Goal: Task Accomplishment & Management: Manage account settings

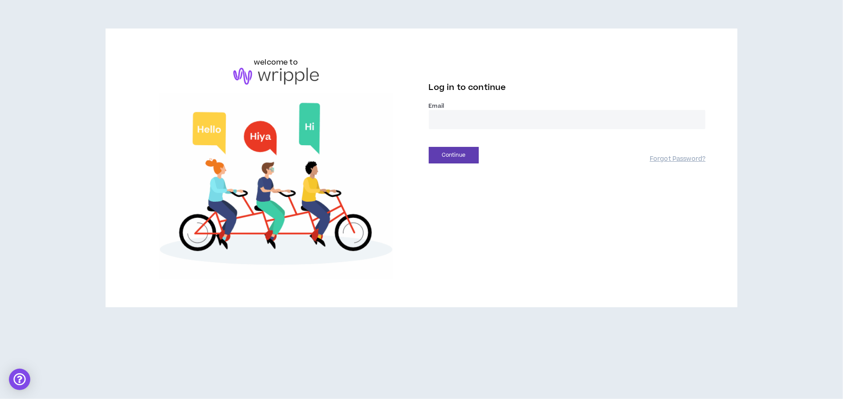
click at [485, 118] on input "email" at bounding box center [567, 119] width 277 height 19
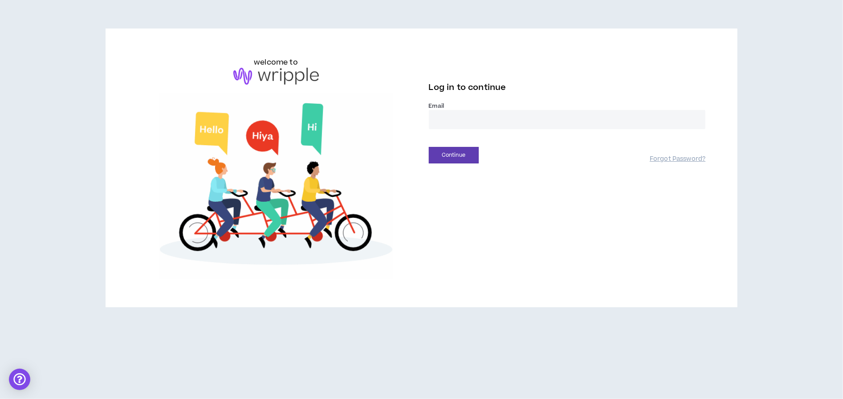
type input "**********"
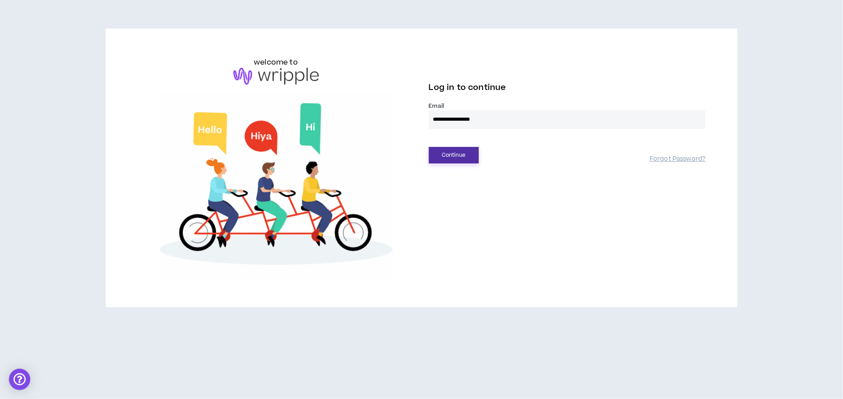
click at [448, 161] on button "Continue" at bounding box center [454, 155] width 50 height 16
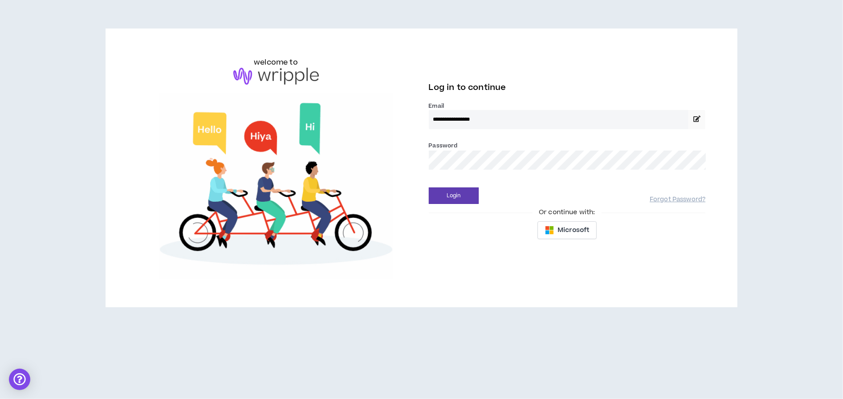
click at [429, 187] on button "Login" at bounding box center [454, 195] width 50 height 16
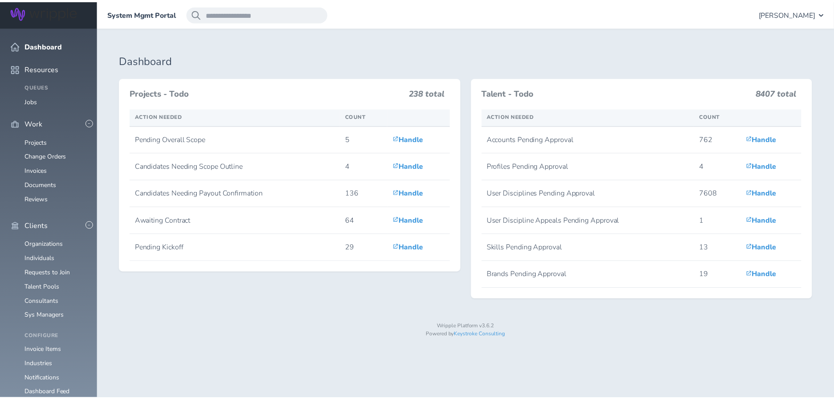
scroll to position [147, 0]
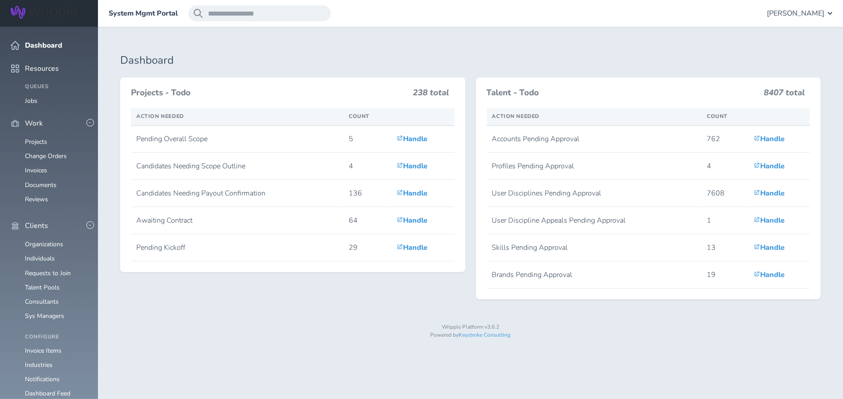
drag, startPoint x: 0, startPoint y: 0, endPoint x: 41, endPoint y: 265, distance: 268.5
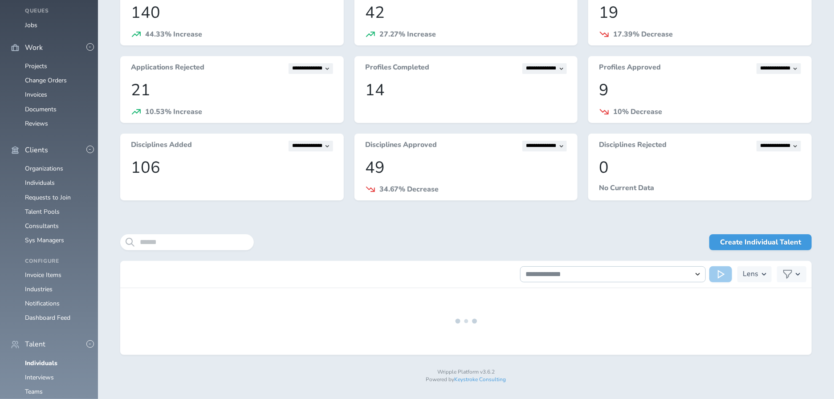
scroll to position [76, 0]
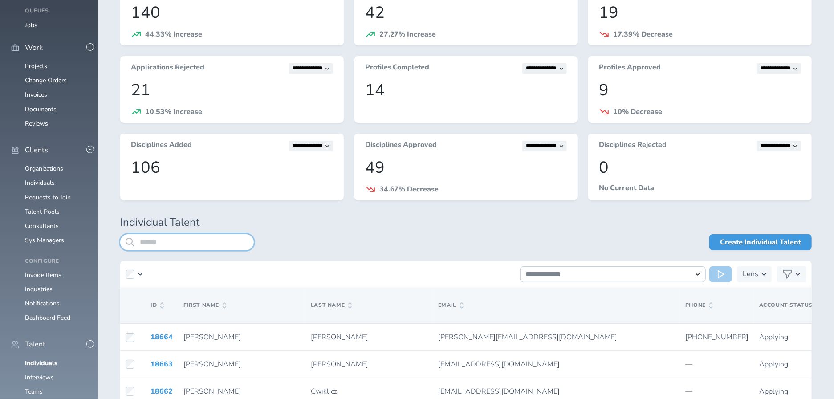
click at [190, 243] on input "search" at bounding box center [187, 242] width 134 height 16
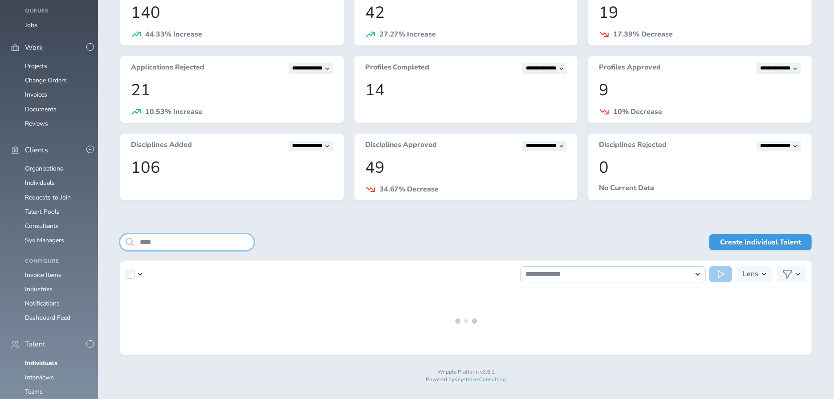
type input "****"
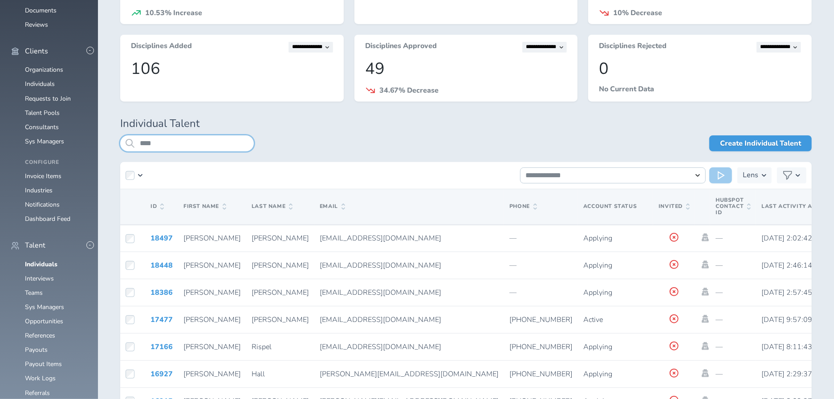
scroll to position [175, 0]
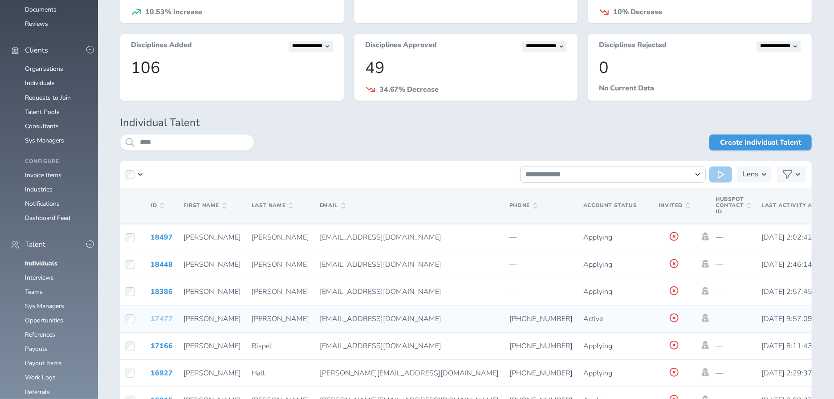
click at [165, 318] on link "17477" at bounding box center [162, 319] width 22 height 10
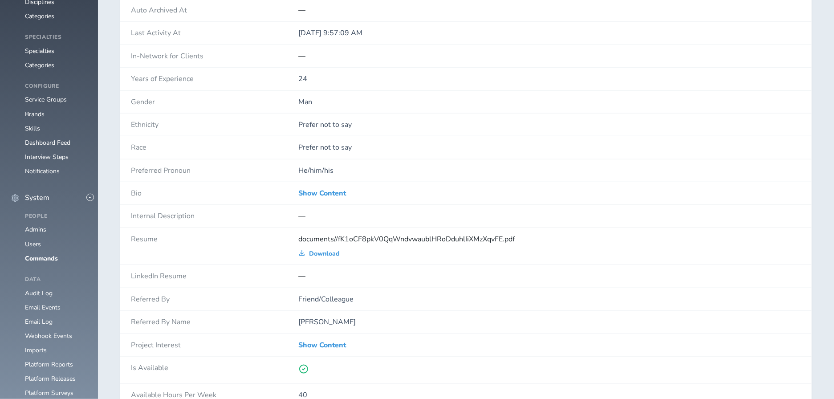
scroll to position [393, 0]
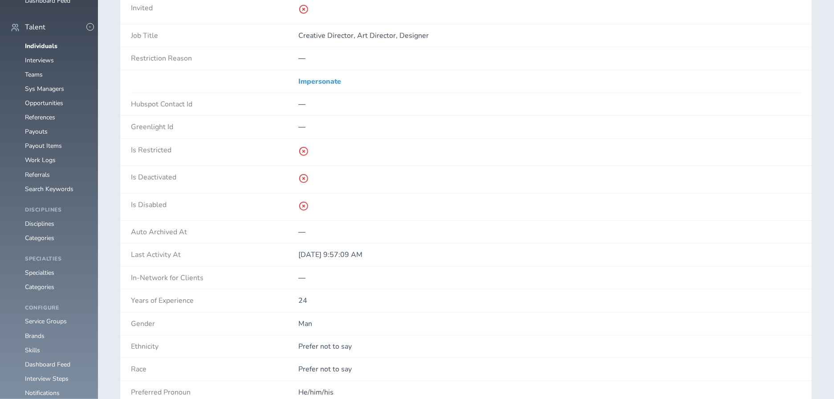
click at [322, 73] on div "Impersonate" at bounding box center [549, 81] width 503 height 22
click at [322, 77] on link "Impersonate" at bounding box center [319, 81] width 43 height 8
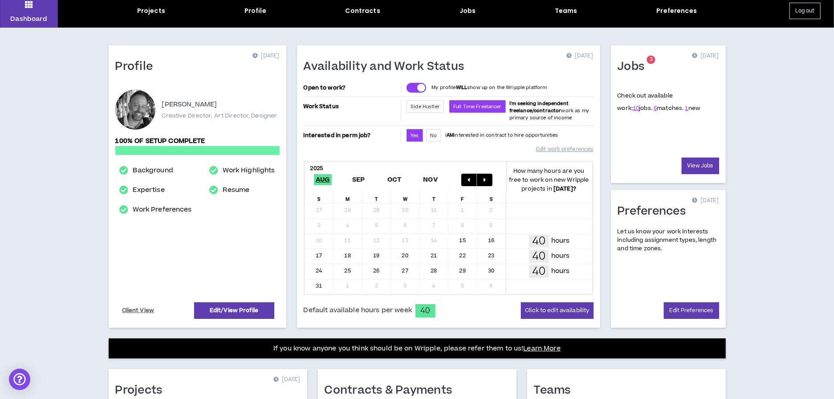
scroll to position [34, 0]
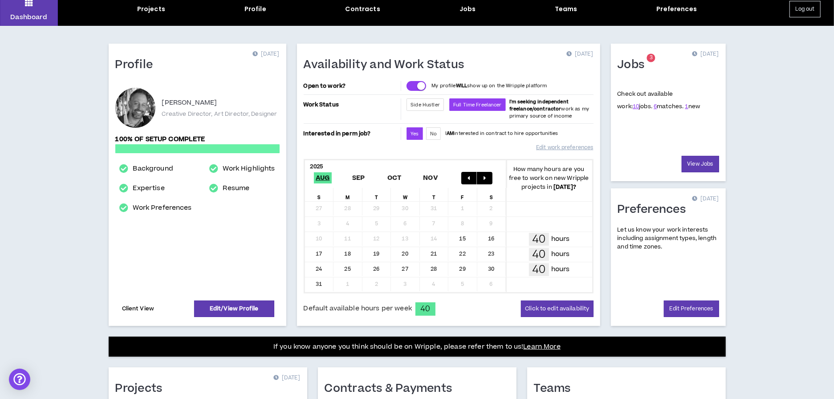
drag, startPoint x: 0, startPoint y: 0, endPoint x: 134, endPoint y: 305, distance: 333.4
click at [134, 305] on link "Client View" at bounding box center [138, 309] width 35 height 16
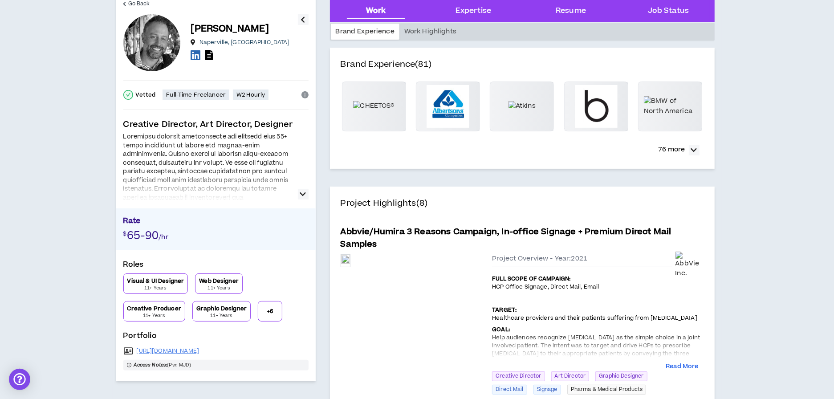
scroll to position [53, 0]
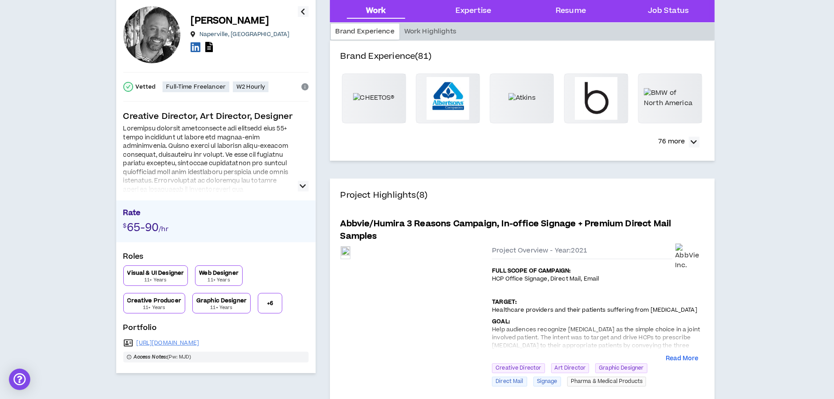
click at [158, 32] on div at bounding box center [151, 34] width 57 height 57
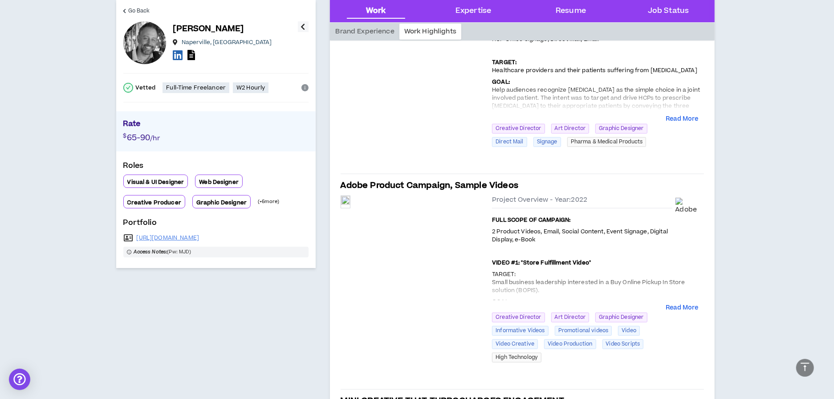
scroll to position [0, 0]
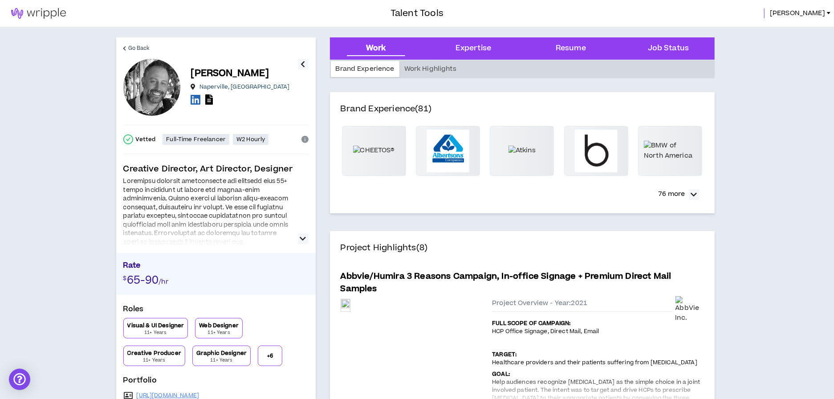
click at [154, 71] on div at bounding box center [151, 87] width 57 height 57
click at [207, 101] on icon at bounding box center [209, 99] width 8 height 10
drag, startPoint x: 134, startPoint y: 305, endPoint x: 302, endPoint y: 239, distance: 181.5
click at [302, 239] on icon "button" at bounding box center [303, 238] width 6 height 11
click at [134, 91] on div at bounding box center [151, 87] width 57 height 57
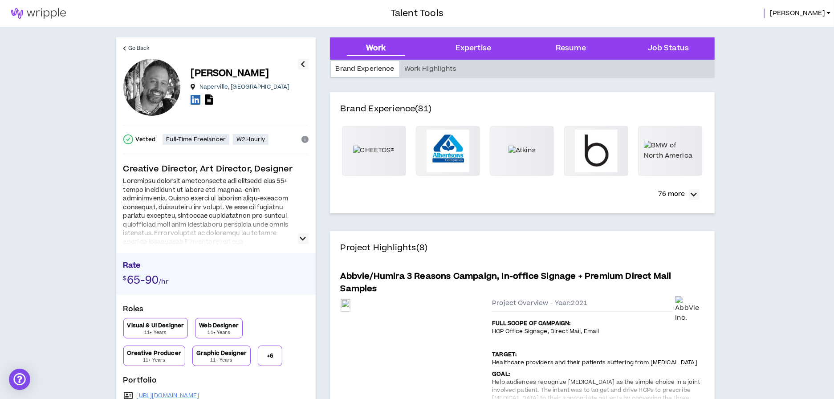
click at [151, 84] on div at bounding box center [151, 87] width 57 height 57
click at [305, 138] on icon "info-circle" at bounding box center [304, 139] width 7 height 7
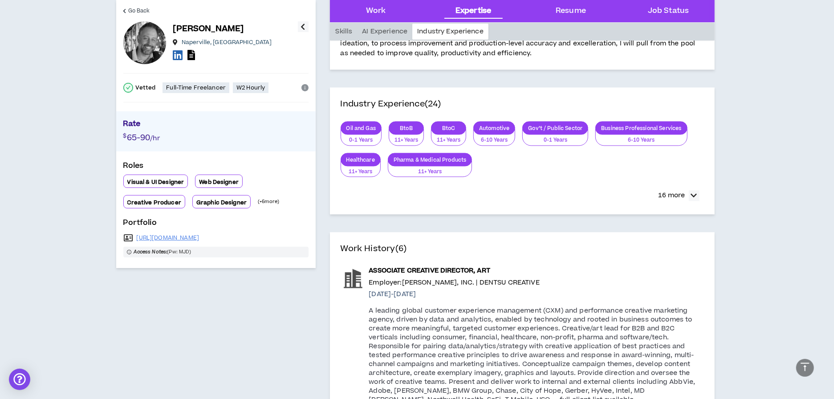
scroll to position [1258, 0]
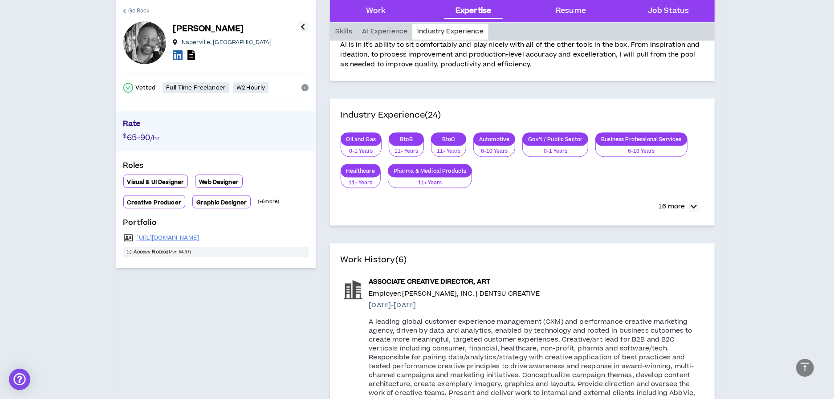
drag, startPoint x: 302, startPoint y: 239, endPoint x: 140, endPoint y: 12, distance: 278.5
click at [140, 12] on span "Go Back" at bounding box center [139, 11] width 22 height 8
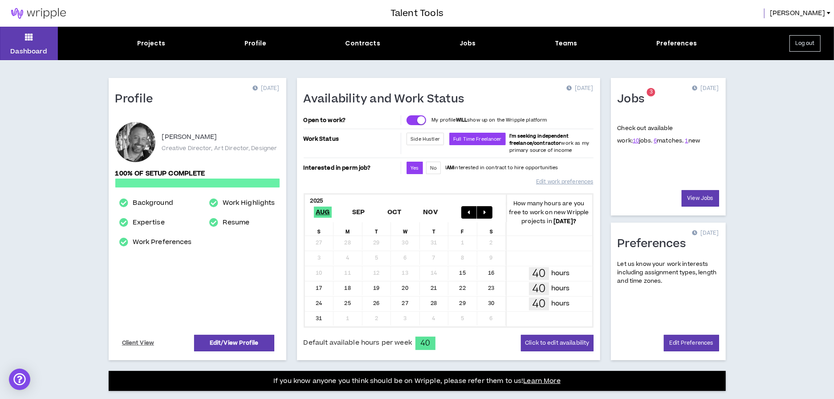
click at [281, 36] on div "Dashboard Projects Profile Contracts Jobs Teams Preferences Log out" at bounding box center [417, 43] width 834 height 33
click at [264, 48] on div "Profile" at bounding box center [255, 43] width 22 height 9
select select "*"
select select "US"
select select "*******"
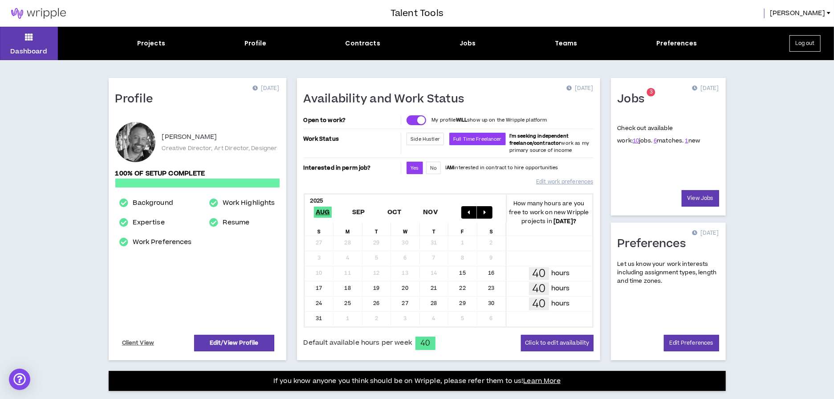
select select "*"
select select "**********"
select select "***"
select select "**********"
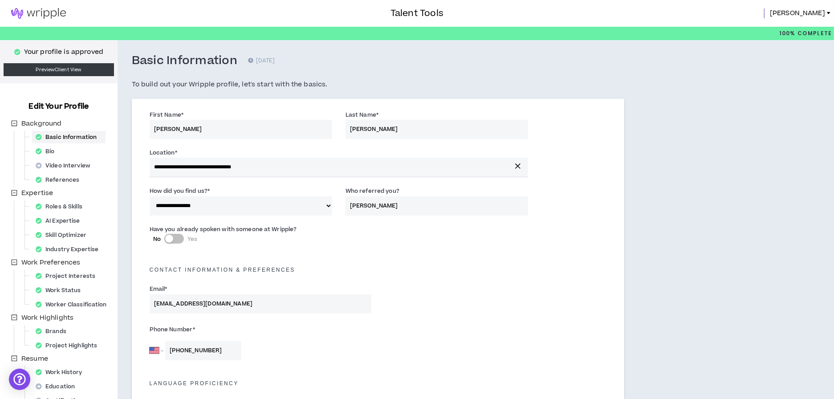
click at [48, 77] on div "Your profile is approved Preview Client View" at bounding box center [59, 61] width 118 height 43
click at [48, 70] on link "Preview Client View" at bounding box center [59, 69] width 110 height 13
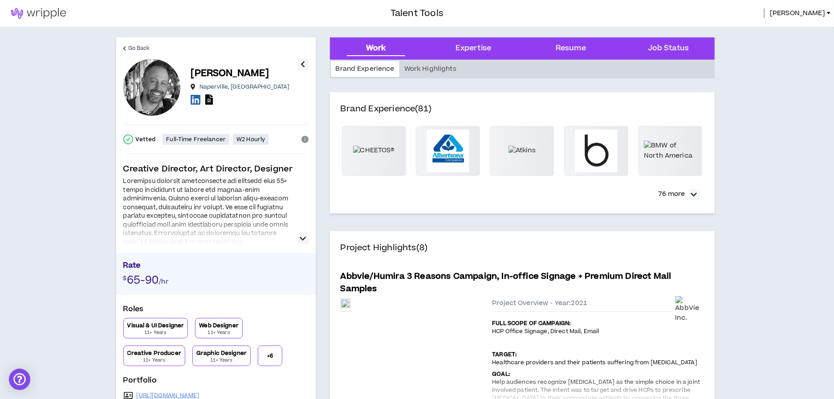
click at [419, 72] on div "Work Highlights" at bounding box center [430, 69] width 62 height 16
select select "*"
select select "US"
select select "*******"
select select "*"
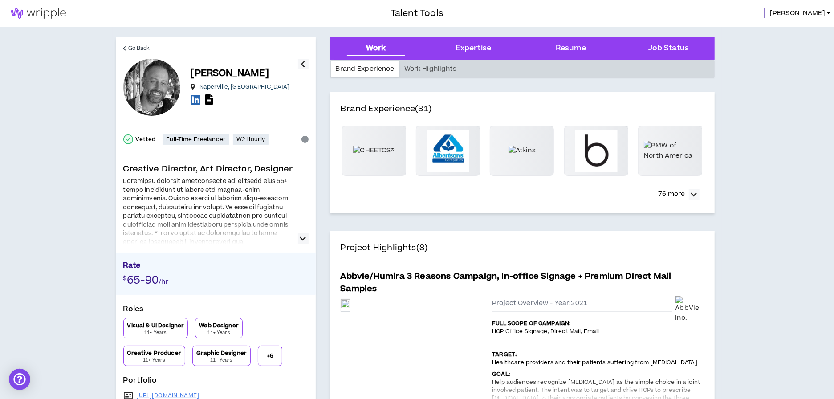
select select "**********"
select select "***"
select select "**********"
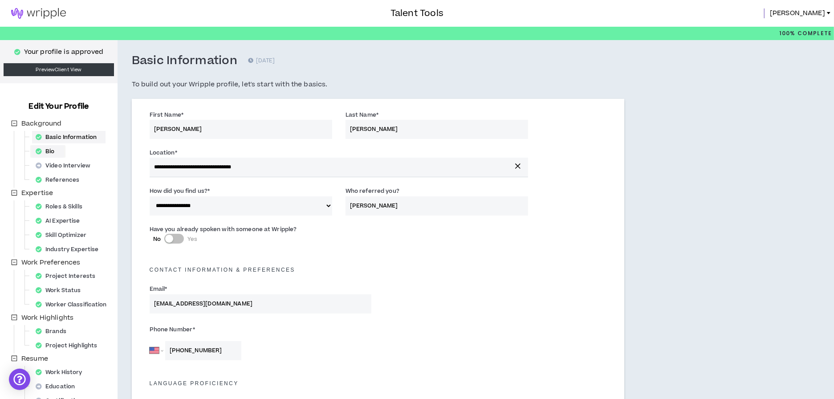
drag, startPoint x: 281, startPoint y: 36, endPoint x: 50, endPoint y: 150, distance: 257.9
click at [50, 150] on div "Bio" at bounding box center [48, 151] width 32 height 12
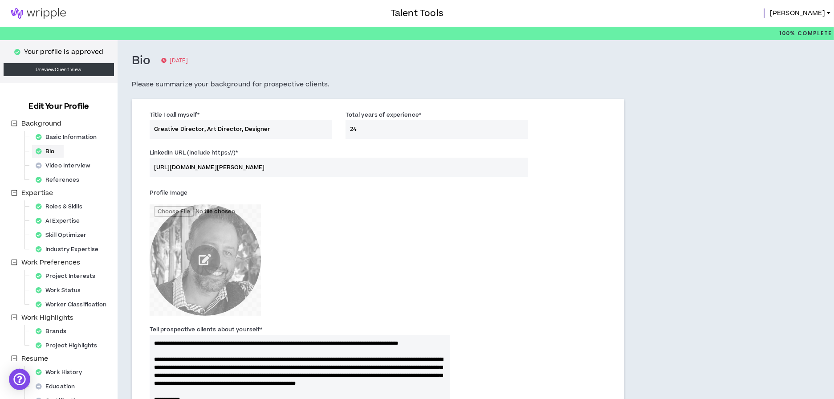
click at [53, 160] on div "Video Interview" at bounding box center [65, 165] width 67 height 12
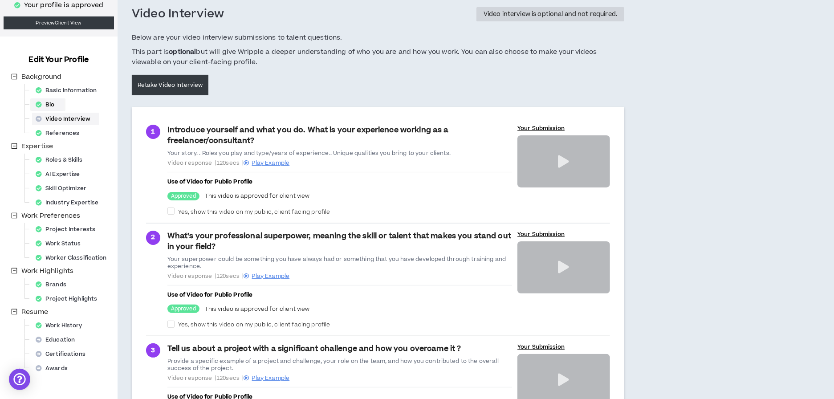
scroll to position [49, 0]
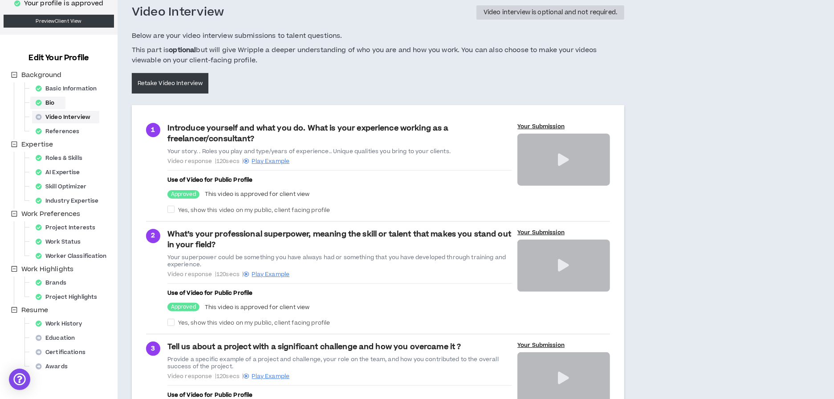
click at [543, 154] on div at bounding box center [563, 160] width 93 height 52
drag, startPoint x: 50, startPoint y: 150, endPoint x: 571, endPoint y: 157, distance: 521.5
click at [571, 157] on div at bounding box center [563, 160] width 93 height 52
click at [549, 125] on p "Your Submission" at bounding box center [563, 126] width 93 height 7
click at [540, 124] on p "Your Submission" at bounding box center [563, 126] width 93 height 7
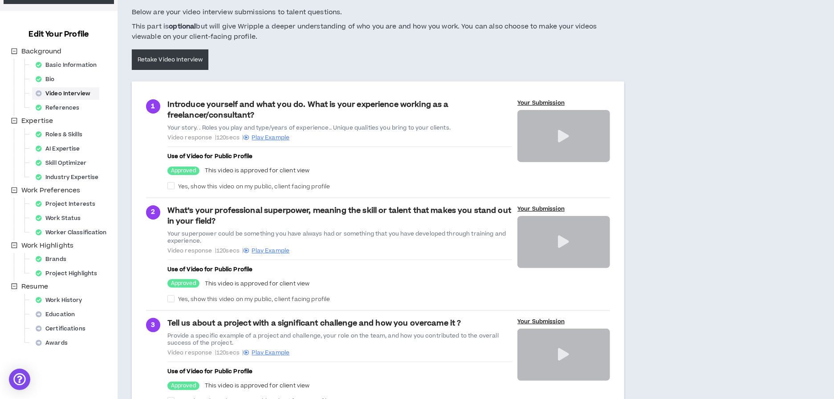
scroll to position [81, 0]
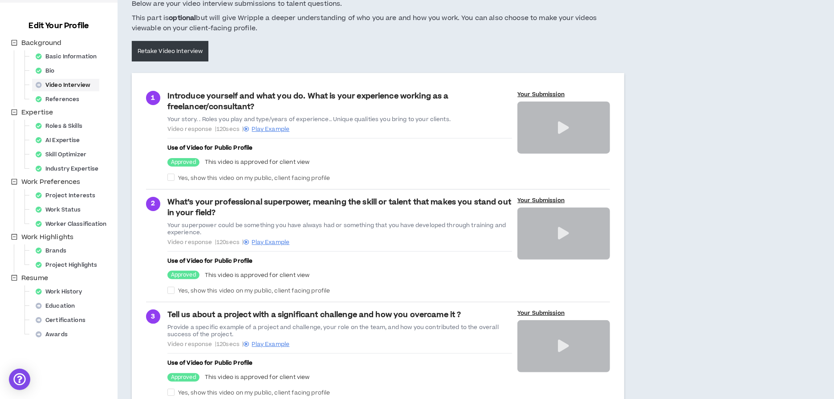
drag, startPoint x: 571, startPoint y: 157, endPoint x: 554, endPoint y: 120, distance: 40.8
click at [554, 120] on div at bounding box center [563, 128] width 93 height 52
drag, startPoint x: 554, startPoint y: 120, endPoint x: 277, endPoint y: 128, distance: 277.5
click at [277, 128] on span "Play Example" at bounding box center [271, 129] width 38 height 8
drag, startPoint x: 277, startPoint y: 128, endPoint x: 556, endPoint y: 129, distance: 279.2
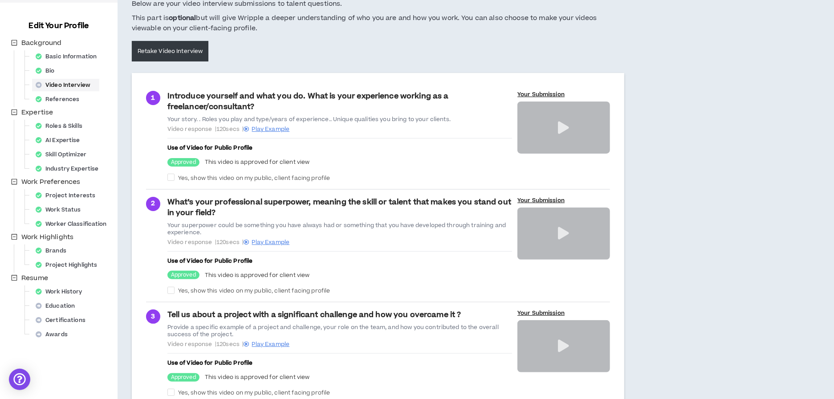
click at [556, 129] on div at bounding box center [563, 128] width 93 height 52
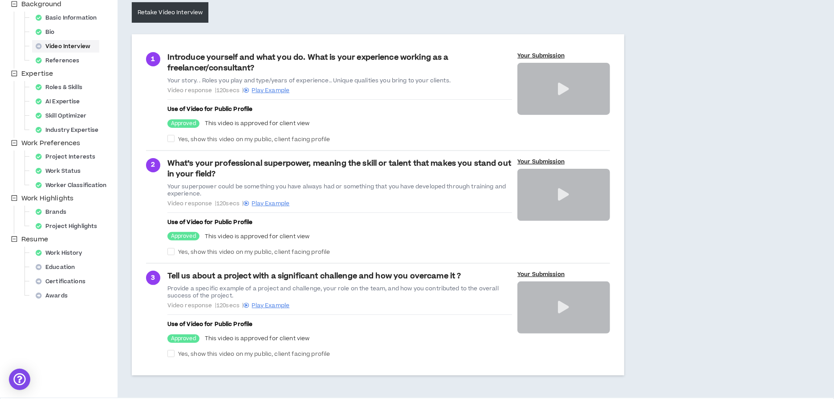
scroll to position [118, 0]
click at [561, 92] on icon at bounding box center [563, 90] width 11 height 12
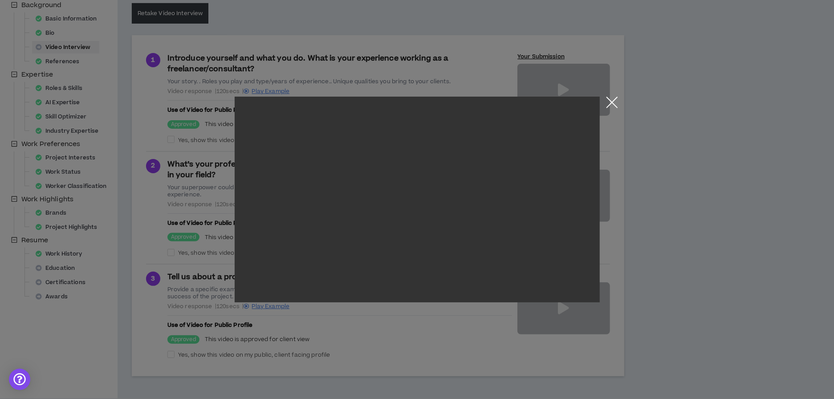
click at [561, 92] on div "You just opened the modal video" at bounding box center [417, 199] width 419 height 399
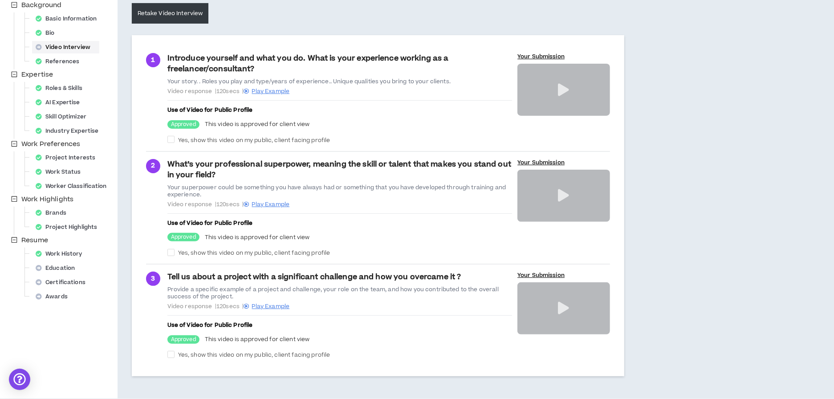
click at [561, 92] on icon at bounding box center [563, 90] width 11 height 12
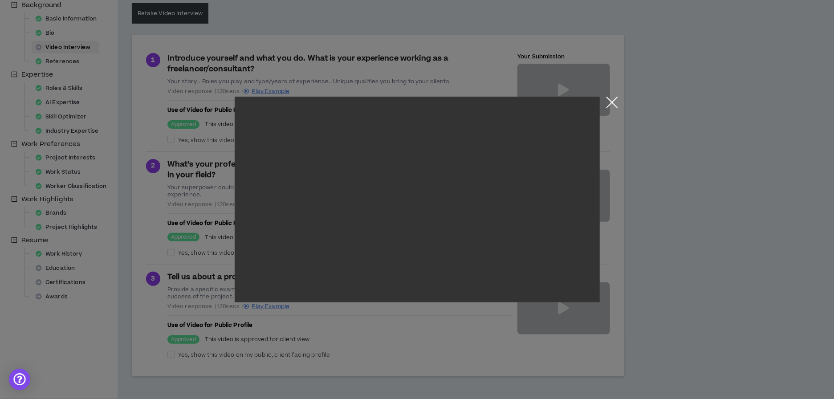
click at [610, 101] on button "Close the modal by clicking here" at bounding box center [612, 105] width 16 height 16
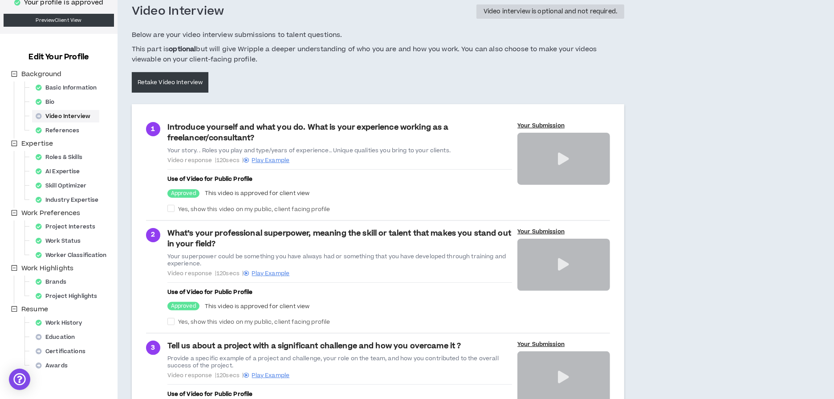
scroll to position [0, 0]
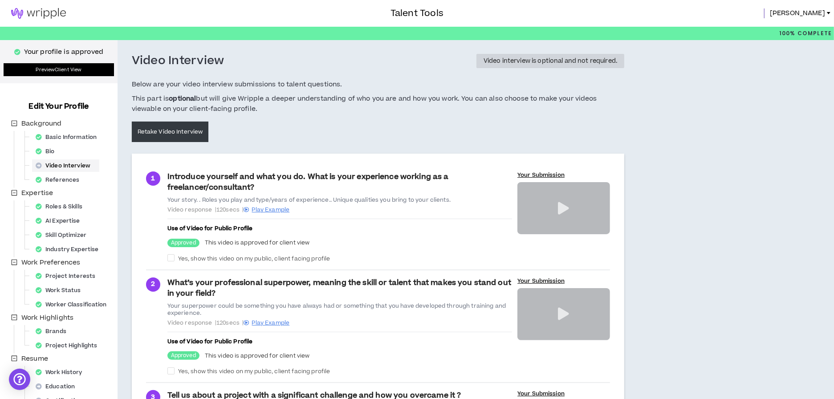
click at [63, 67] on link "Preview Client View" at bounding box center [59, 69] width 110 height 13
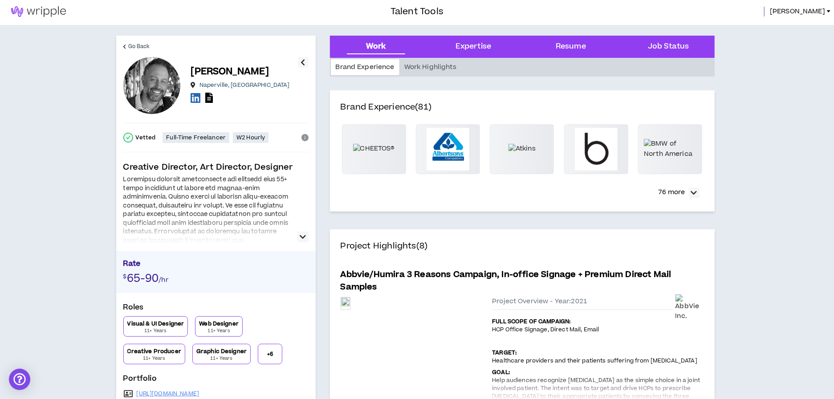
scroll to position [3, 0]
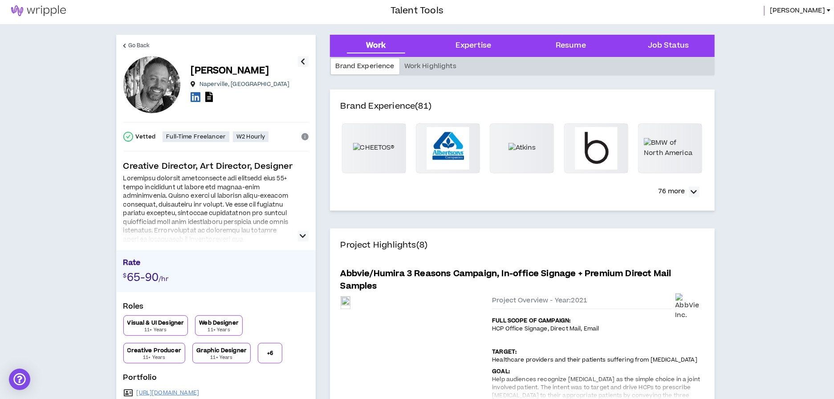
click at [172, 83] on div at bounding box center [151, 84] width 57 height 57
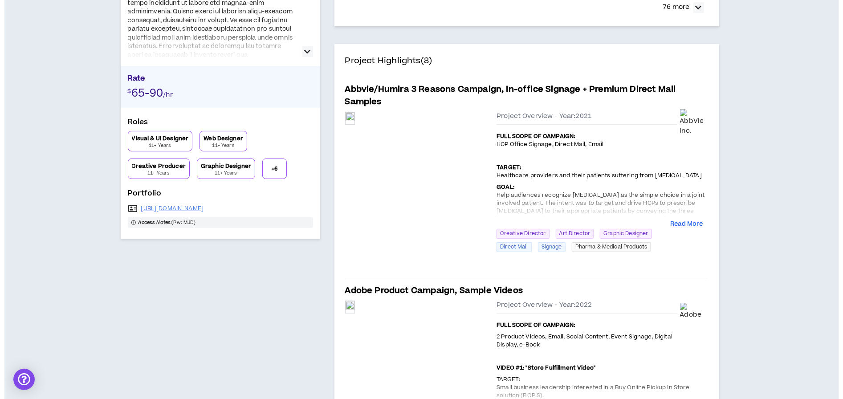
scroll to position [0, 0]
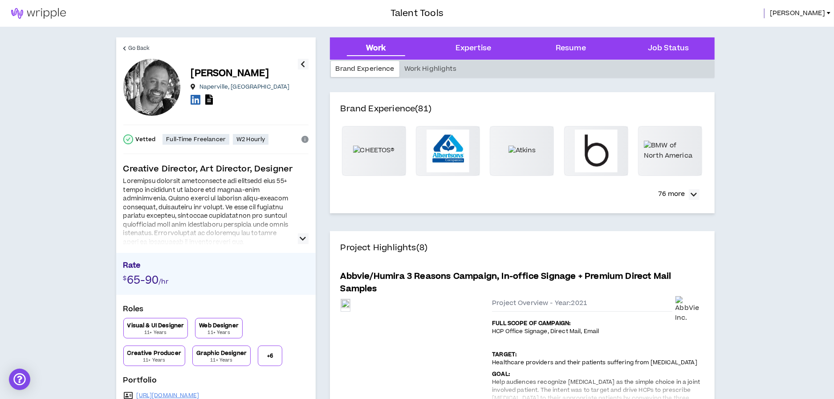
click at [823, 10] on span "[PERSON_NAME]" at bounding box center [797, 13] width 55 height 10
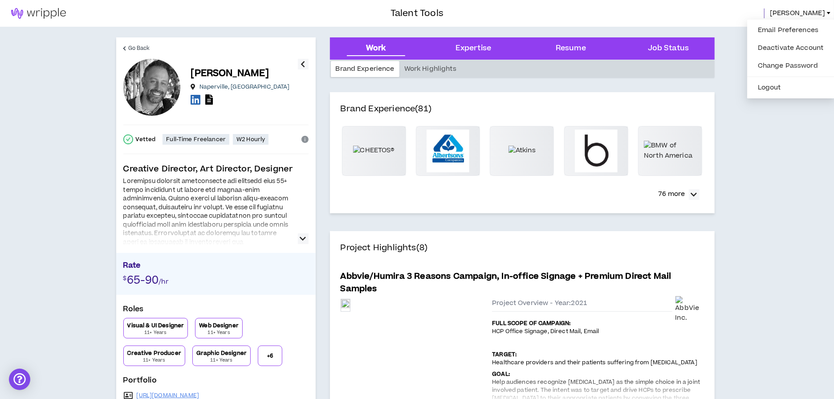
click at [793, 83] on button "Logout" at bounding box center [791, 87] width 77 height 13
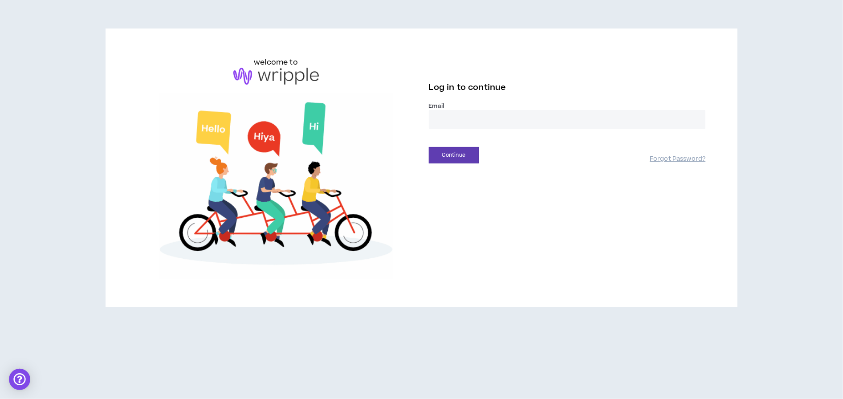
drag, startPoint x: 823, startPoint y: 10, endPoint x: 553, endPoint y: 121, distance: 291.5
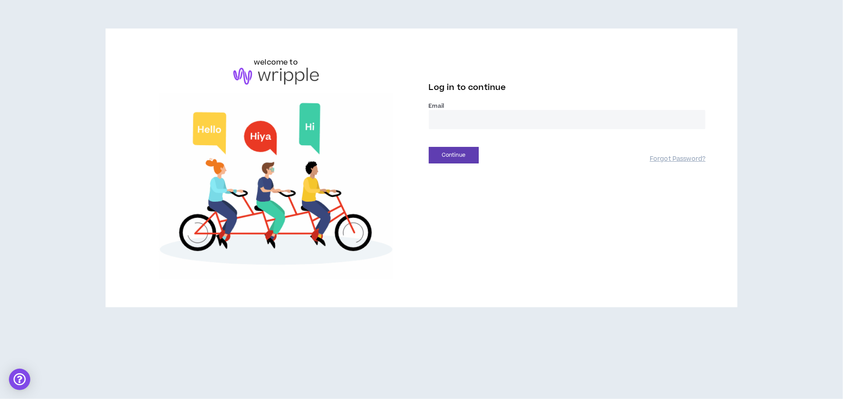
click at [553, 121] on input "email" at bounding box center [567, 119] width 277 height 19
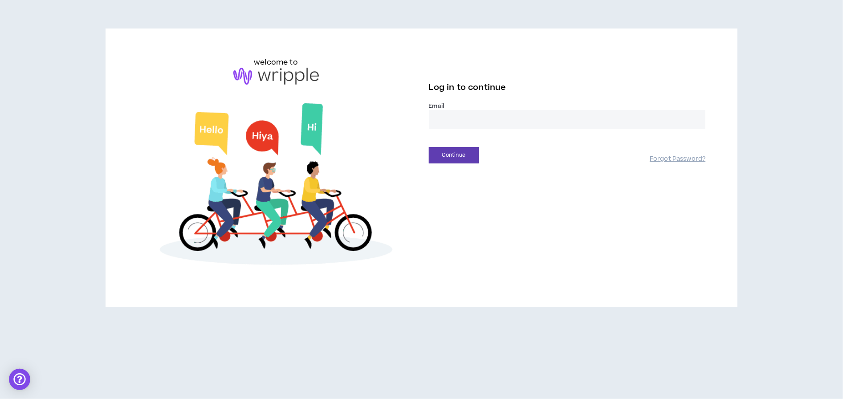
type input "**********"
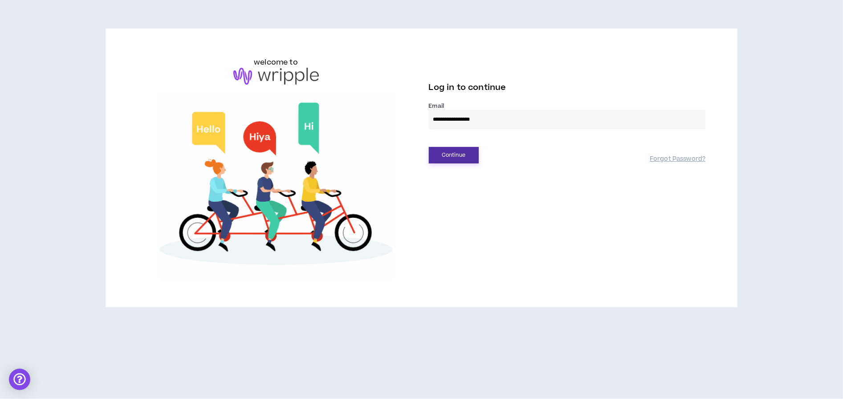
drag, startPoint x: 539, startPoint y: 146, endPoint x: 462, endPoint y: 160, distance: 78.6
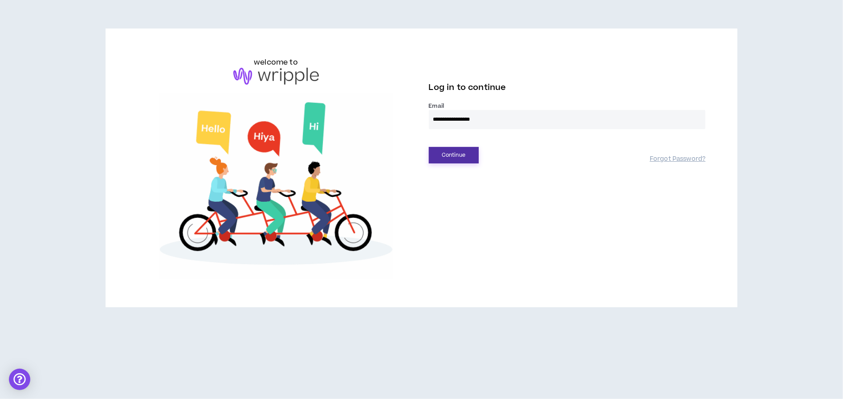
click at [462, 160] on button "Continue" at bounding box center [454, 155] width 50 height 16
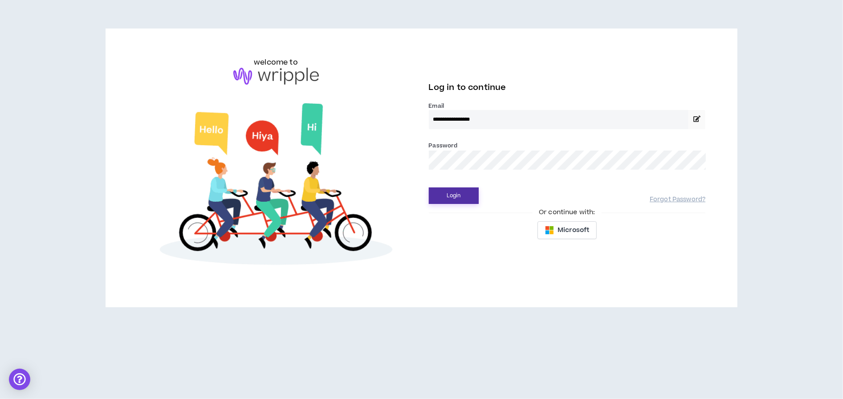
click at [429, 187] on button "Login" at bounding box center [454, 195] width 50 height 16
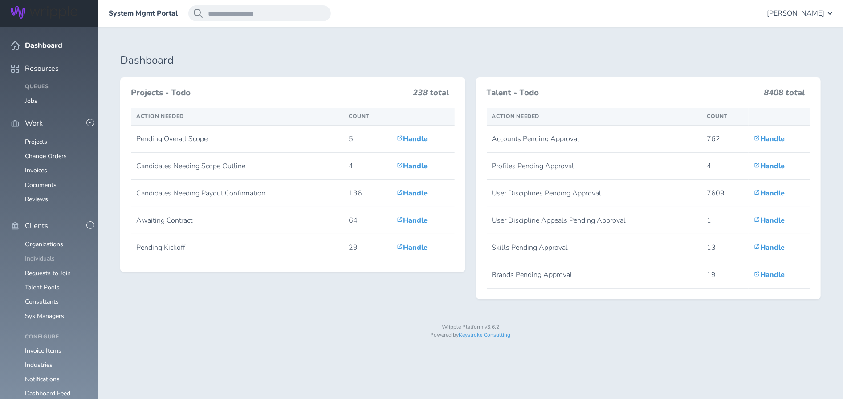
drag, startPoint x: 0, startPoint y: 0, endPoint x: 43, endPoint y: 233, distance: 237.3
click at [43, 254] on link "Individuals" at bounding box center [40, 258] width 30 height 8
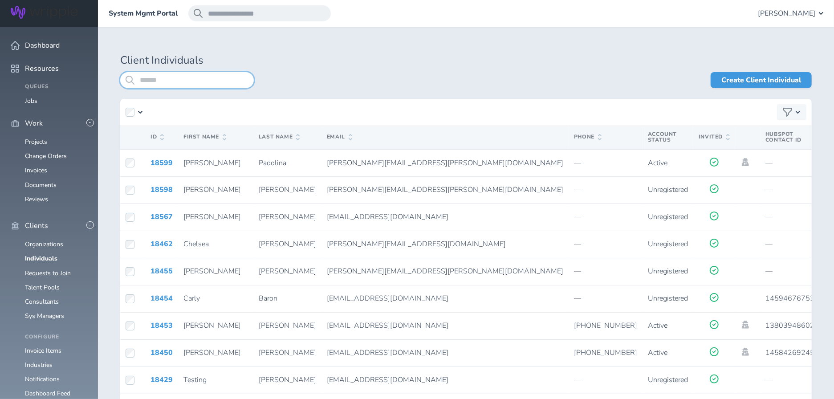
drag, startPoint x: 248, startPoint y: 113, endPoint x: 227, endPoint y: 83, distance: 36.4
click at [227, 83] on input "search" at bounding box center [187, 80] width 134 height 16
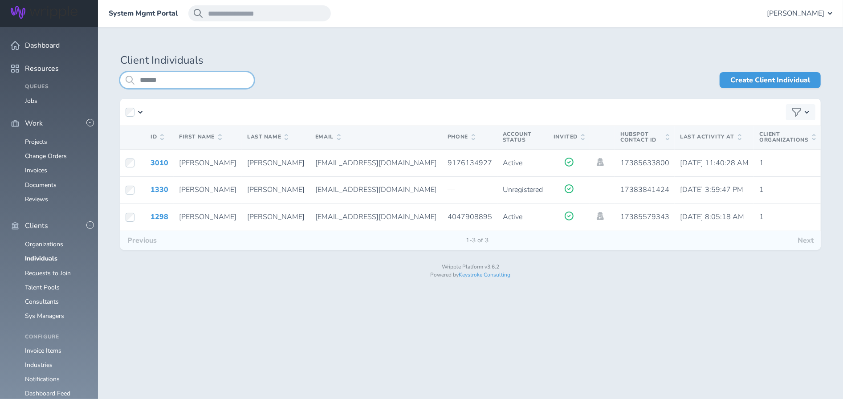
type input "******"
click at [597, 162] on icon at bounding box center [600, 162] width 7 height 8
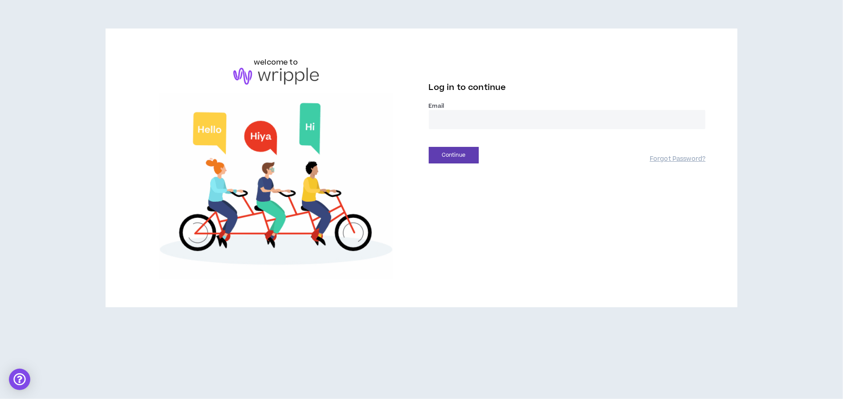
click at [505, 118] on input "email" at bounding box center [567, 119] width 277 height 19
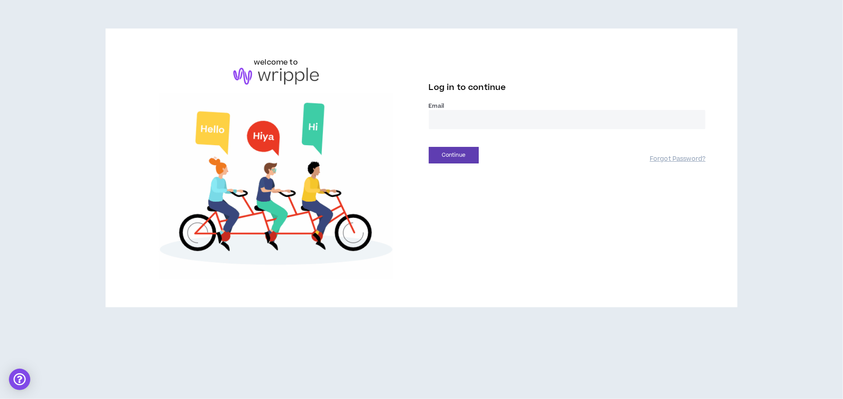
type input "**********"
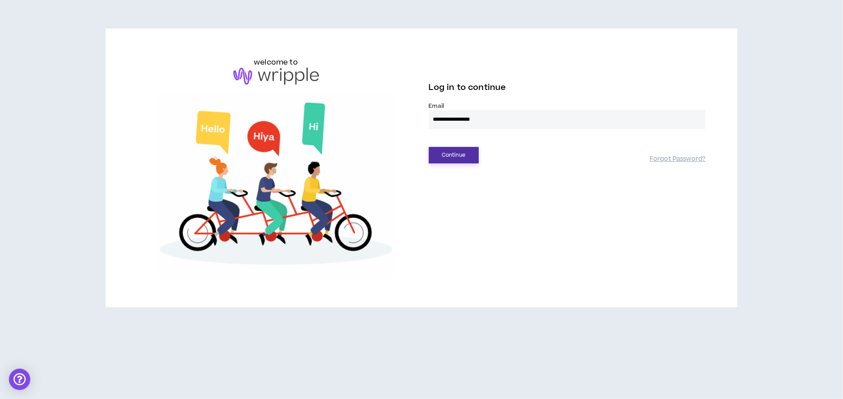
drag, startPoint x: 544, startPoint y: 148, endPoint x: 450, endPoint y: 155, distance: 94.2
click at [450, 155] on button "Continue" at bounding box center [454, 155] width 50 height 16
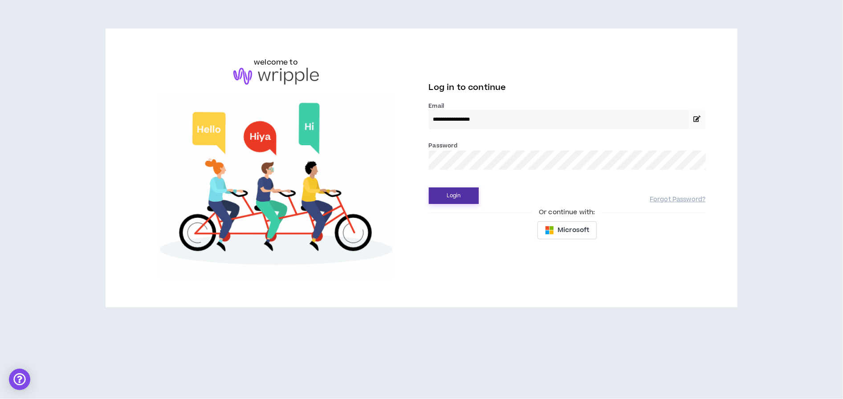
click at [429, 187] on button "Login" at bounding box center [454, 195] width 50 height 16
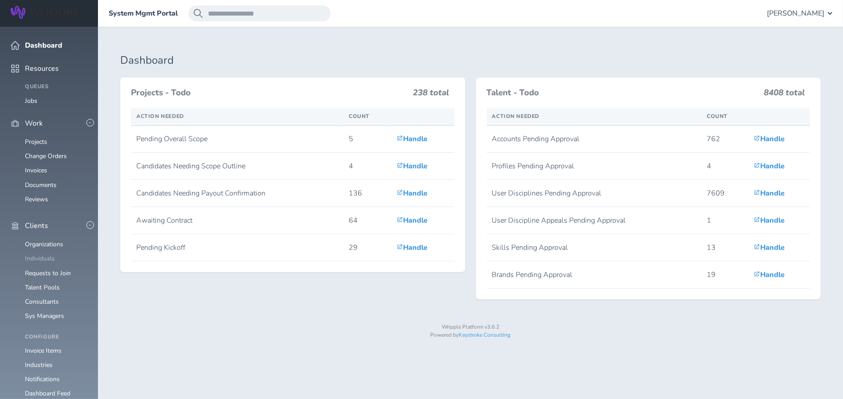
click at [43, 254] on link "Individuals" at bounding box center [40, 258] width 30 height 8
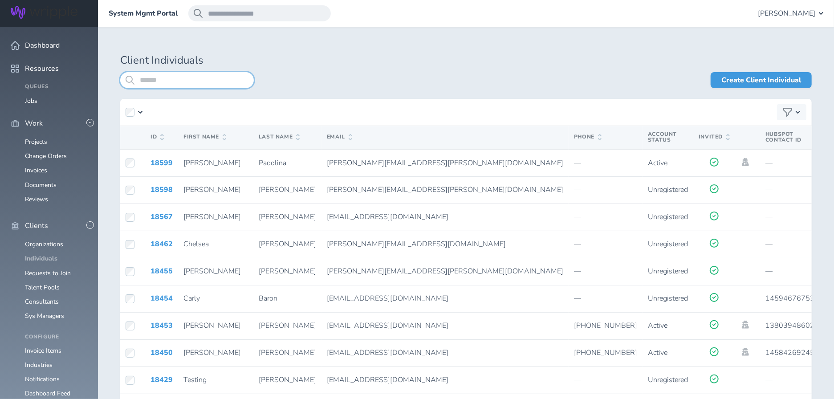
click at [191, 77] on input "search" at bounding box center [187, 80] width 134 height 16
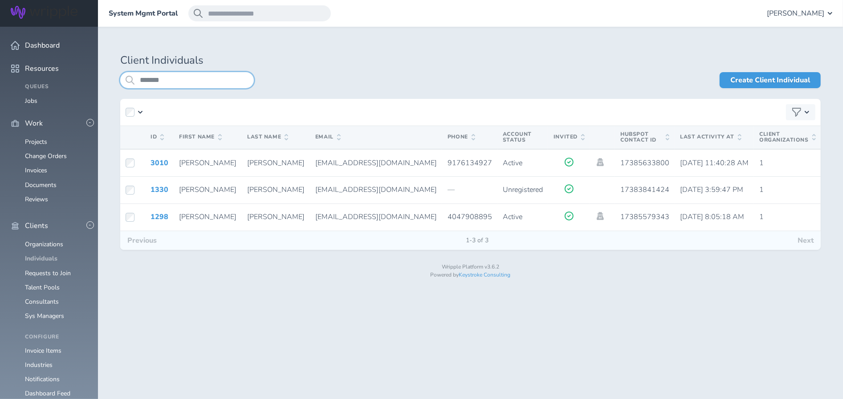
type input "*******"
drag, startPoint x: 43, startPoint y: 238, endPoint x: 513, endPoint y: 164, distance: 475.6
click at [595, 164] on icon at bounding box center [600, 162] width 10 height 8
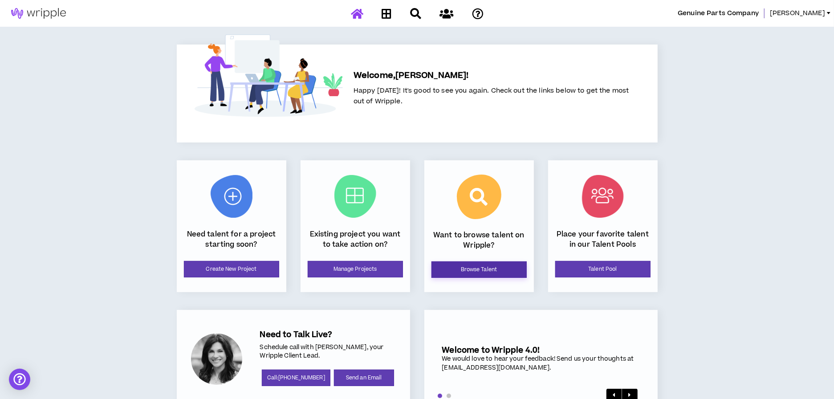
click at [463, 273] on link "Browse Talent" at bounding box center [478, 269] width 95 height 16
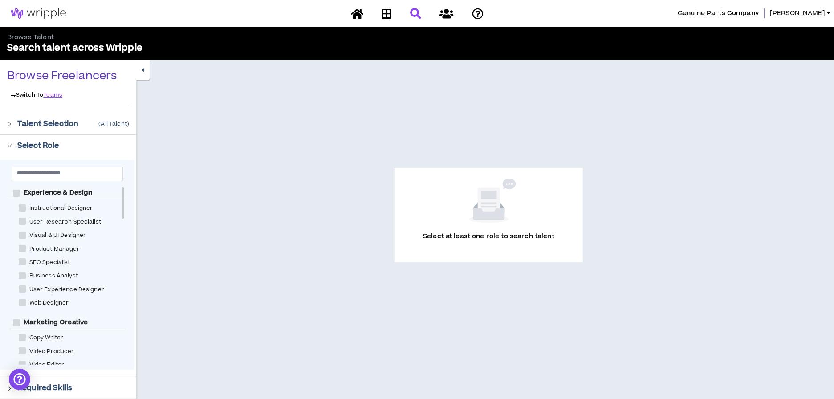
drag, startPoint x: 0, startPoint y: 0, endPoint x: 91, endPoint y: 126, distance: 155.6
click at [91, 126] on div "Talent Selection ( All Talent )" at bounding box center [73, 123] width 112 height 11
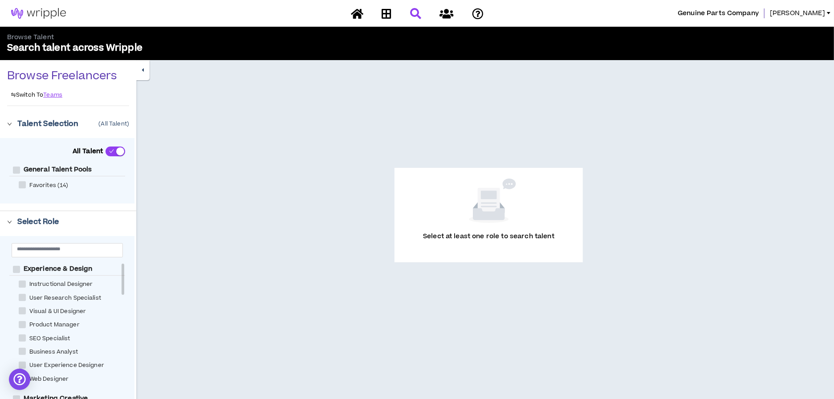
click at [91, 126] on div "Talent Selection ( All Talent )" at bounding box center [73, 123] width 112 height 11
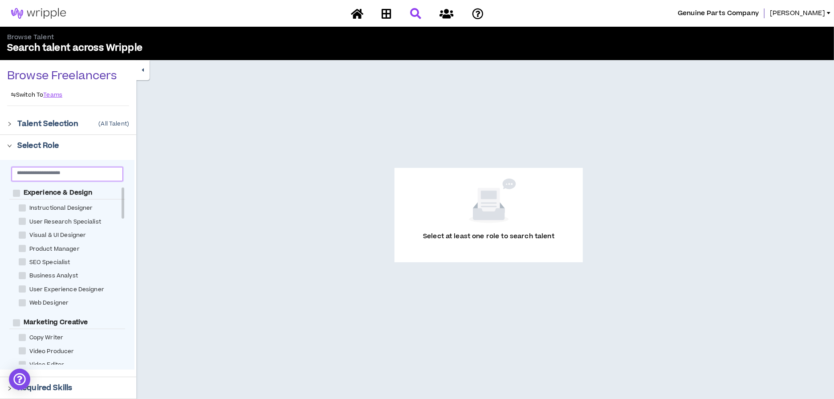
click at [85, 171] on input "text" at bounding box center [64, 172] width 94 height 7
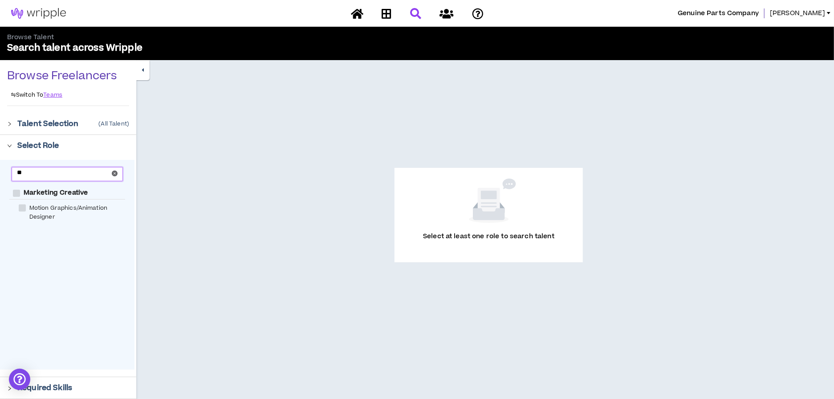
type input "*"
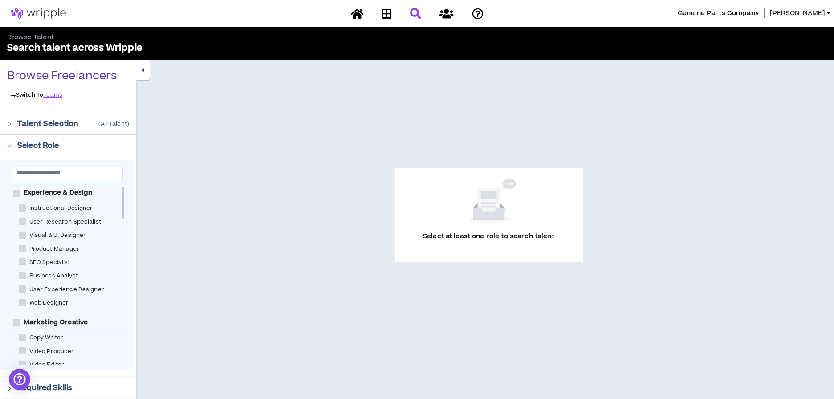
drag, startPoint x: 91, startPoint y: 126, endPoint x: 179, endPoint y: 236, distance: 140.7
click at [179, 236] on div "Select at least one role to search talent" at bounding box center [488, 214] width 655 height 267
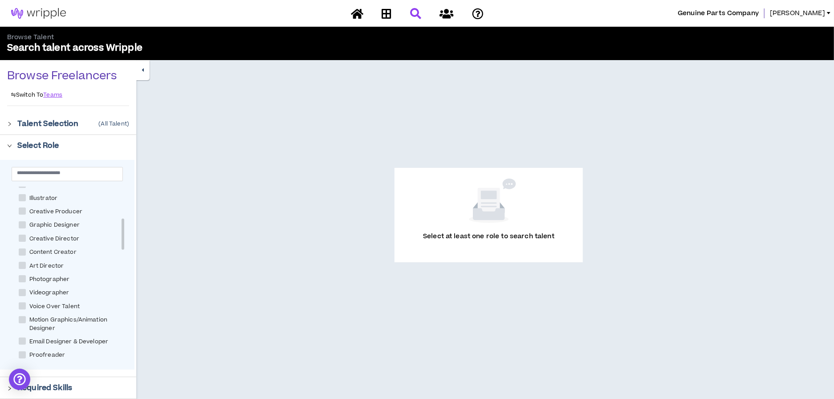
click at [430, 13] on div at bounding box center [417, 14] width 156 height 16
click at [453, 13] on icon at bounding box center [446, 13] width 14 height 11
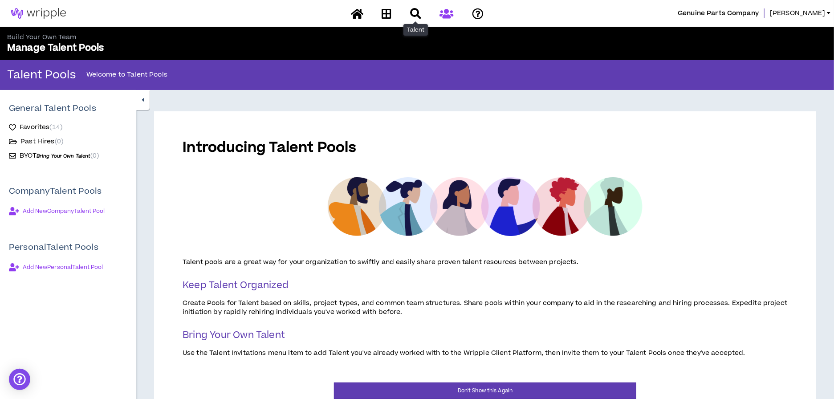
click at [413, 18] on icon at bounding box center [415, 13] width 11 height 11
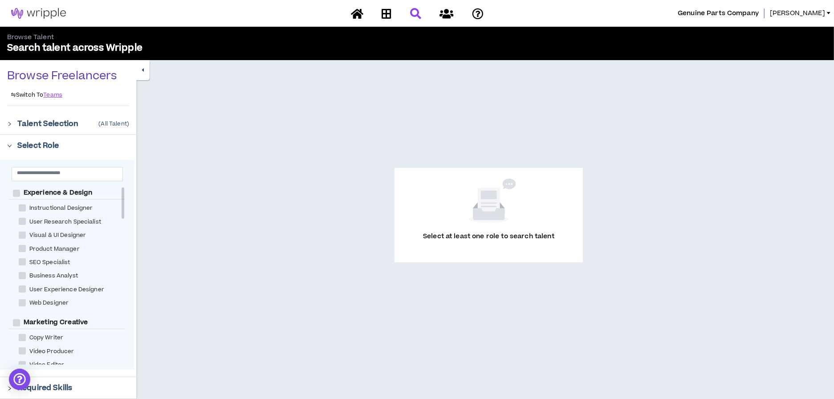
click at [24, 135] on div "Select Role" at bounding box center [68, 145] width 136 height 21
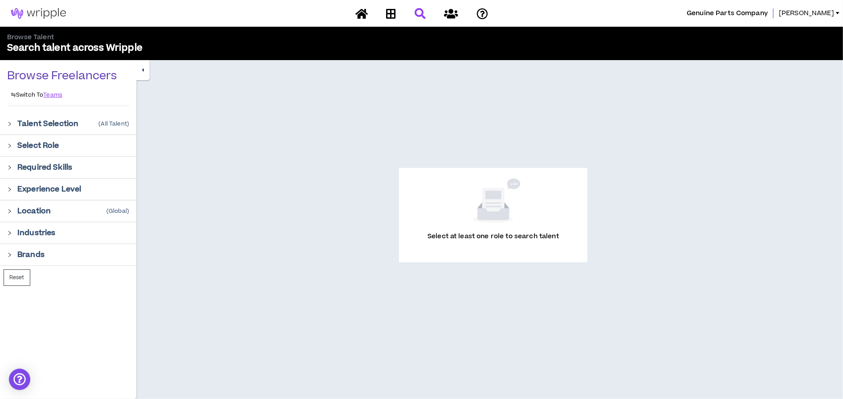
click at [145, 69] on button "button" at bounding box center [142, 70] width 13 height 20
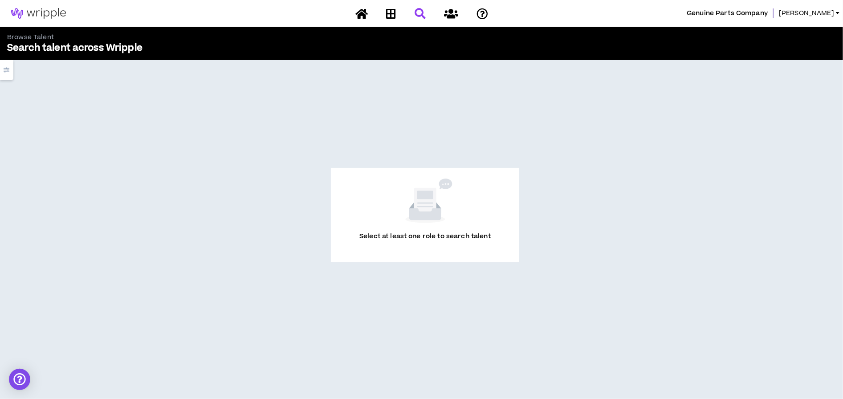
drag, startPoint x: 24, startPoint y: 134, endPoint x: 5, endPoint y: 72, distance: 65.3
click at [5, 72] on icon "button" at bounding box center [7, 70] width 6 height 6
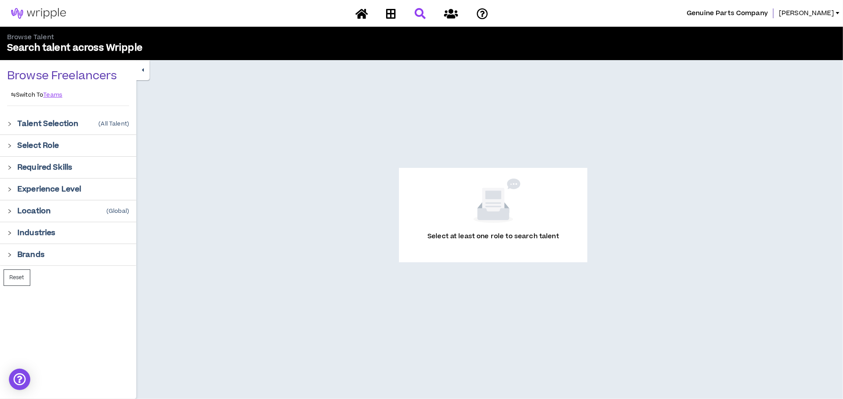
click at [11, 124] on icon "right" at bounding box center [9, 124] width 3 height 4
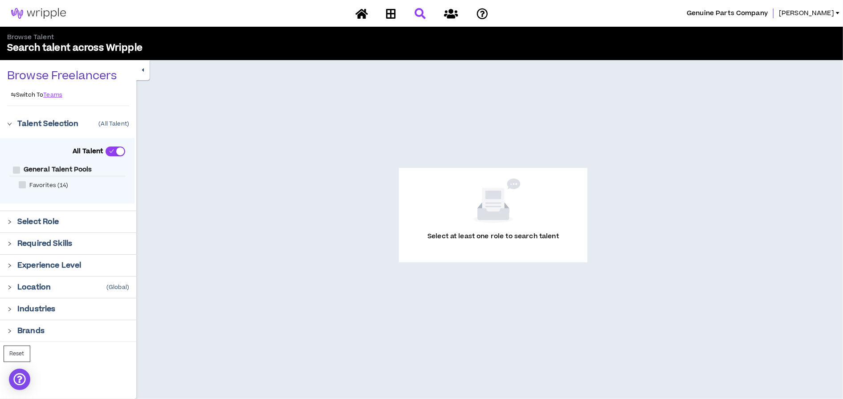
click at [57, 42] on p "Search talent across Wripple" at bounding box center [214, 48] width 415 height 12
drag, startPoint x: 11, startPoint y: 124, endPoint x: 41, endPoint y: 10, distance: 117.5
click at [41, 10] on img at bounding box center [38, 13] width 77 height 11
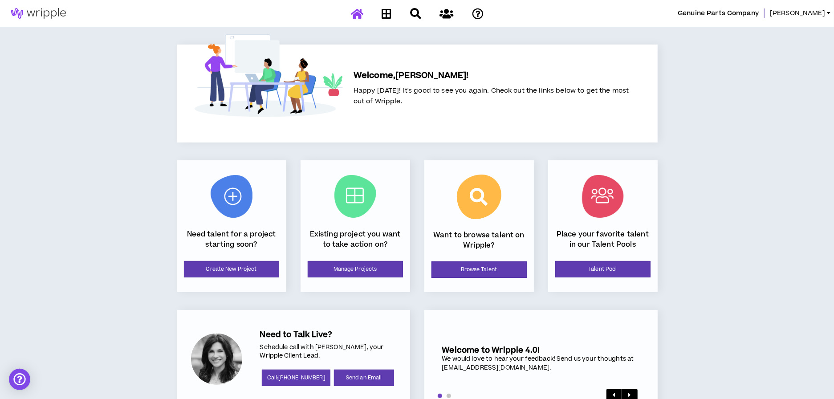
click at [410, 3] on div "Genuine Parts Company Ray" at bounding box center [417, 13] width 834 height 27
click at [414, 15] on icon at bounding box center [415, 13] width 11 height 11
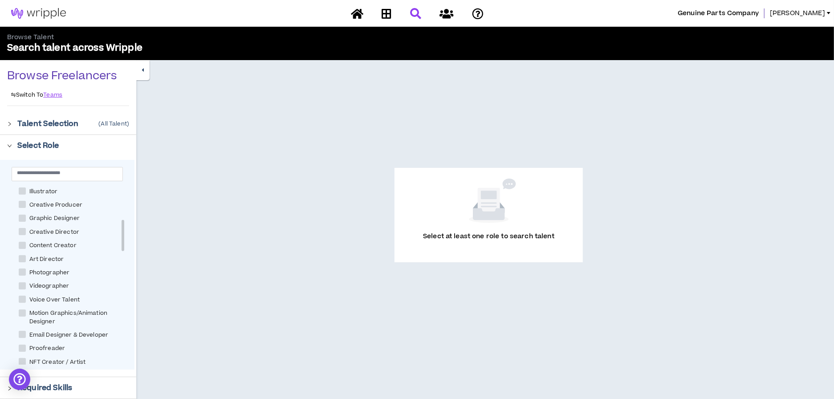
scroll to position [201, 0]
click at [49, 216] on span "Creative Director" at bounding box center [54, 218] width 57 height 8
checkbox Director "****"
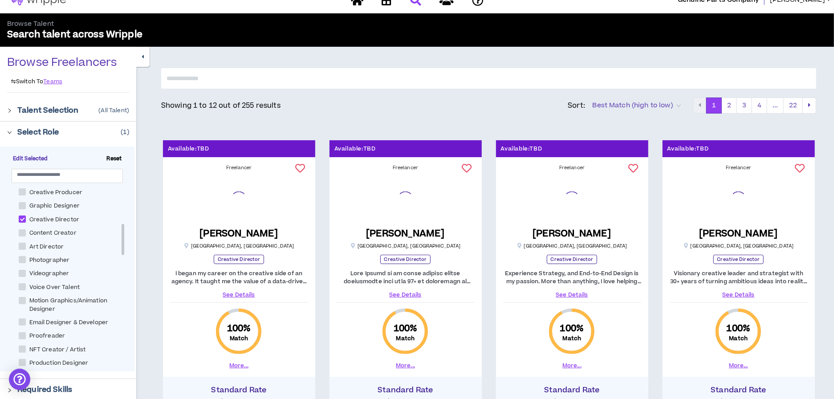
scroll to position [45, 0]
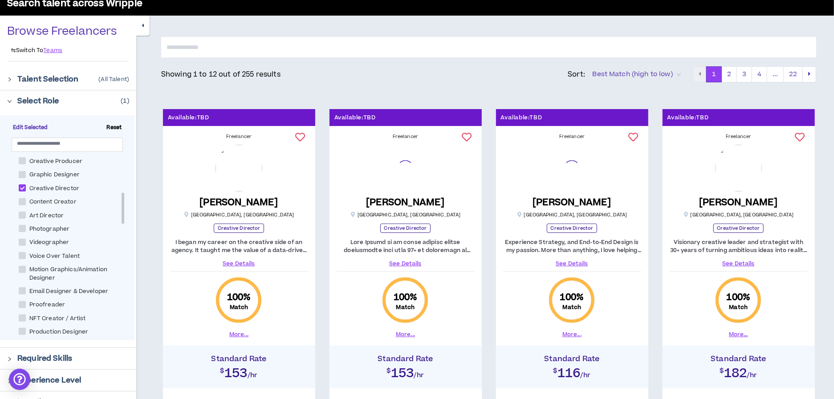
drag, startPoint x: 41, startPoint y: 10, endPoint x: 297, endPoint y: 56, distance: 260.5
click at [297, 56] on input "text" at bounding box center [488, 47] width 655 height 20
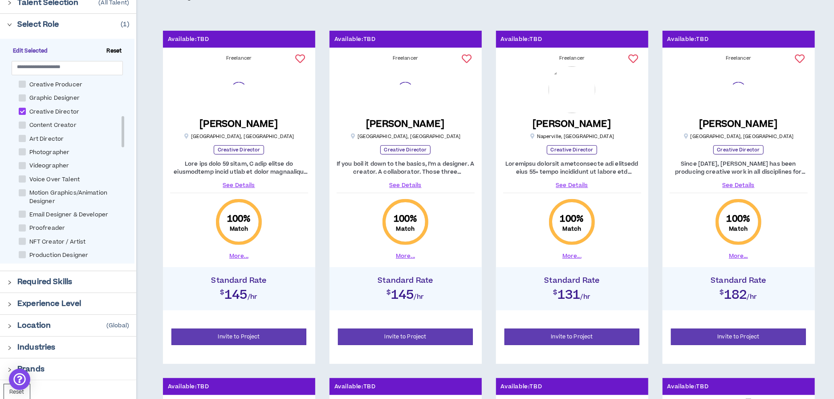
scroll to position [122, 0]
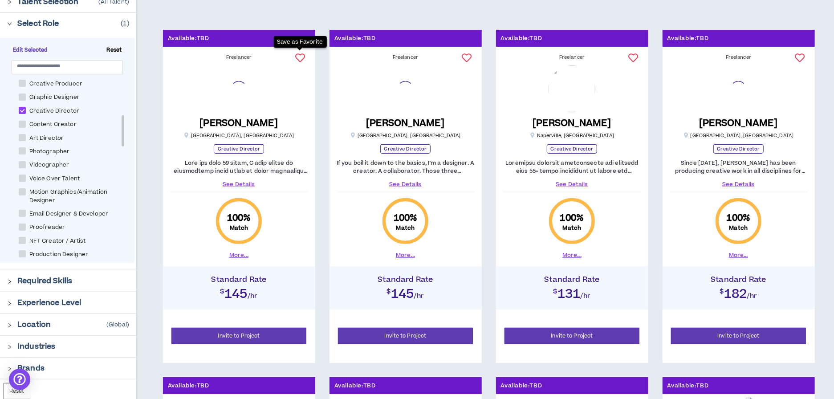
type input "****"
click at [567, 181] on link "See Details" at bounding box center [572, 184] width 138 height 8
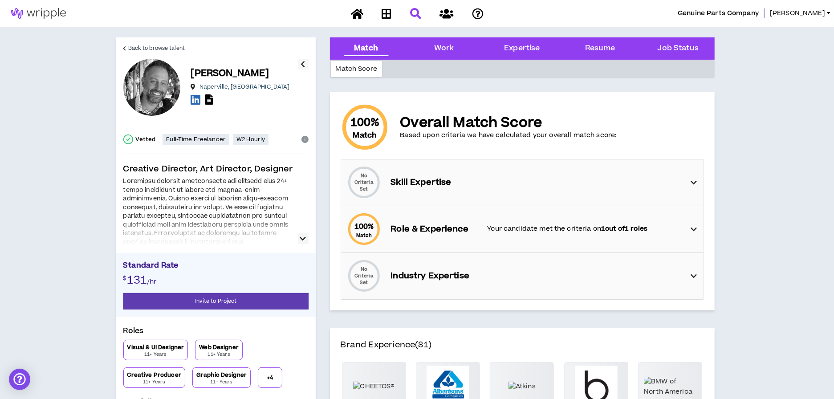
click at [438, 43] on div "Work" at bounding box center [444, 49] width 20 height 12
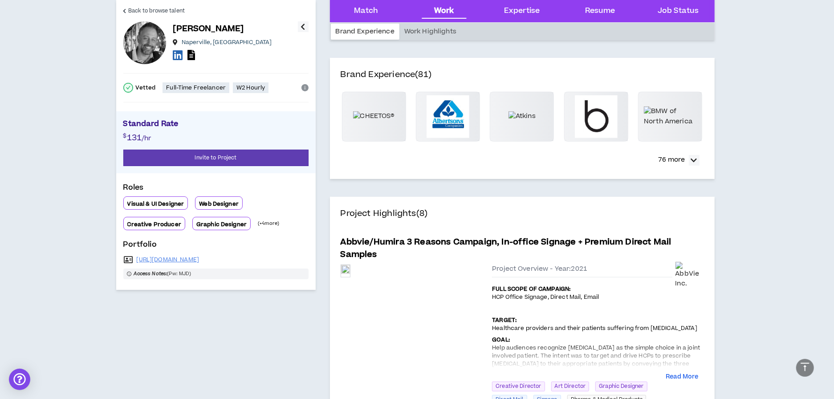
click at [524, 13] on div "Expertise" at bounding box center [522, 11] width 36 height 12
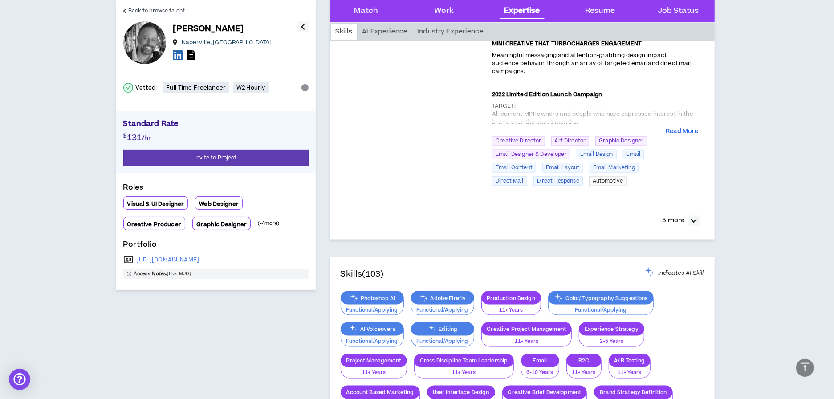
scroll to position [1116, 0]
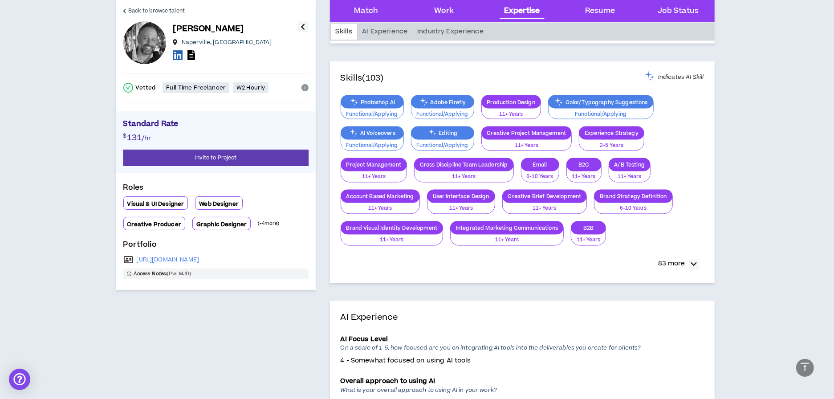
click at [588, 23] on div "Skills AI Experience Industry Experience" at bounding box center [522, 32] width 385 height 18
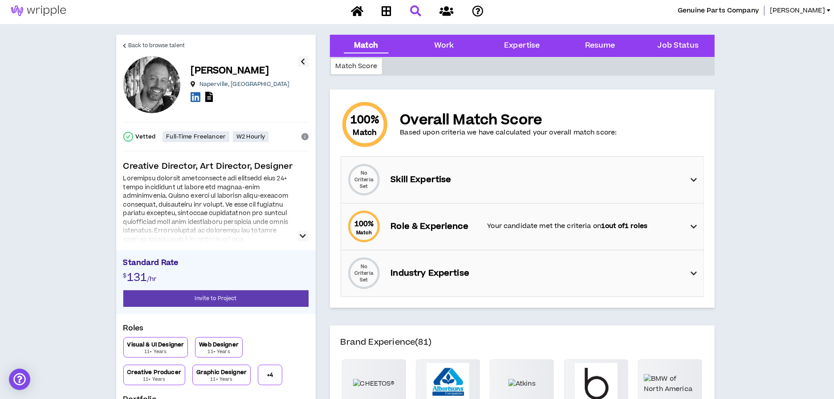
scroll to position [0, 0]
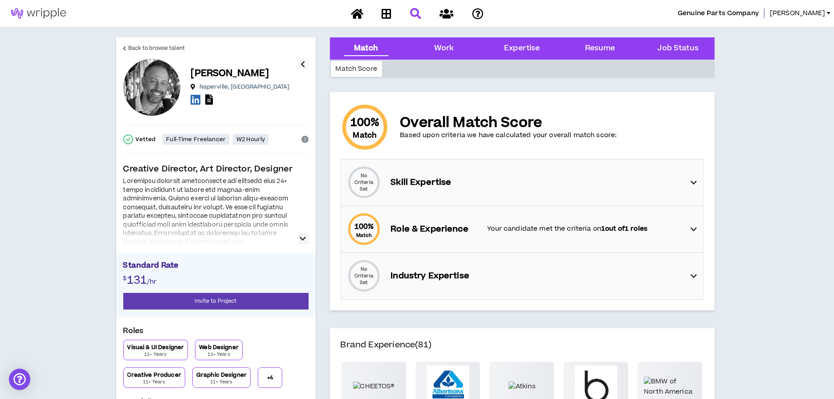
click at [310, 239] on div "Back to browse talent Matt D. Naperville , IL Vetted Full-Time Freelancer W2 Ho…" at bounding box center [215, 242] width 199 height 410
click at [301, 239] on icon "button" at bounding box center [303, 238] width 6 height 11
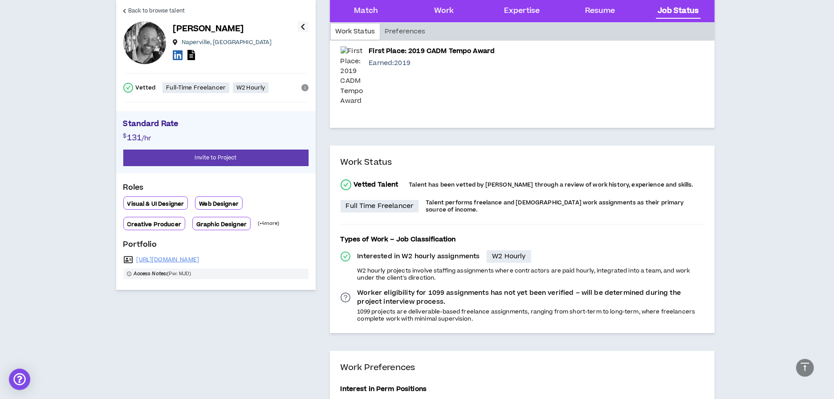
scroll to position [2514, 0]
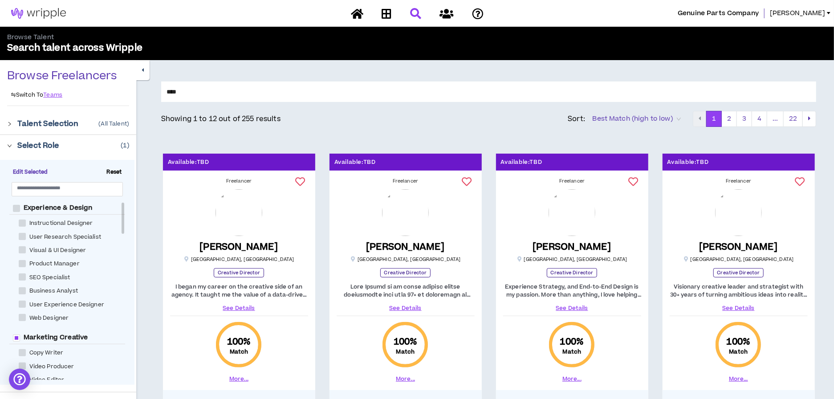
drag, startPoint x: 343, startPoint y: 354, endPoint x: 423, endPoint y: 99, distance: 267.4
click at [423, 99] on input "****" at bounding box center [488, 91] width 655 height 20
type input "**********"
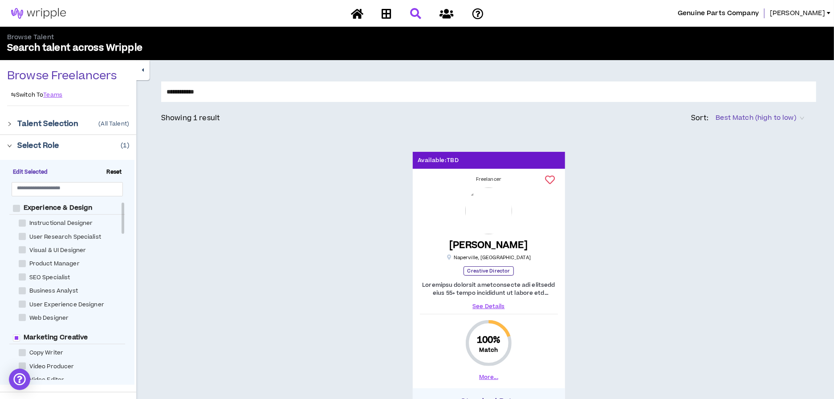
scroll to position [138, 0]
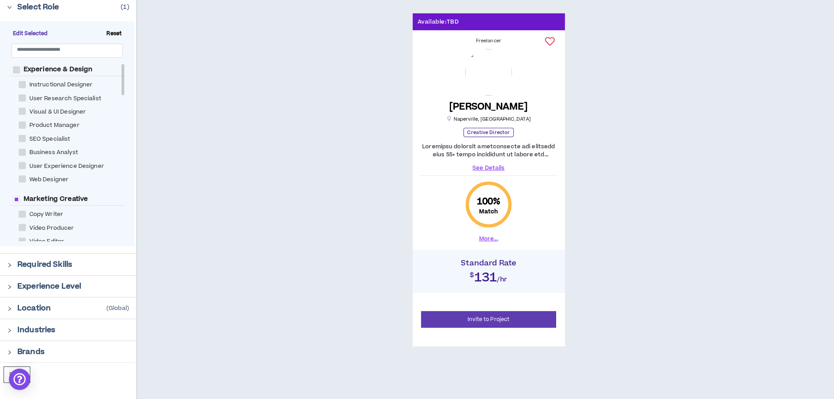
click at [493, 165] on link "See Details" at bounding box center [489, 168] width 138 height 8
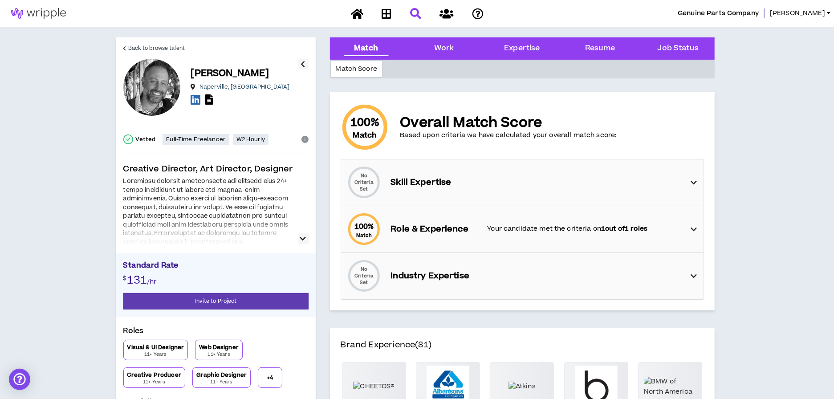
click at [530, 49] on div "Expertise" at bounding box center [522, 49] width 36 height 12
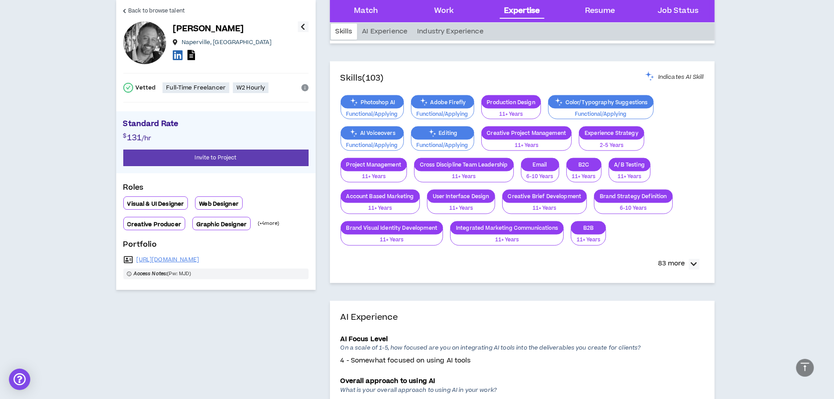
click at [593, 12] on div "Resume" at bounding box center [600, 11] width 30 height 12
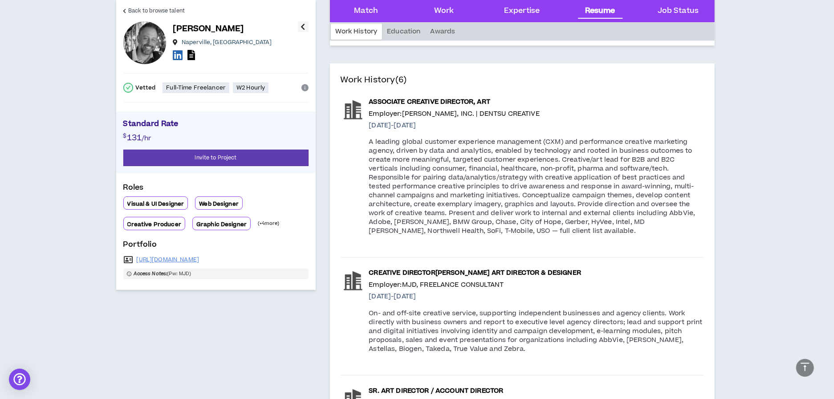
click at [663, 12] on Status "Job Status" at bounding box center [678, 11] width 41 height 12
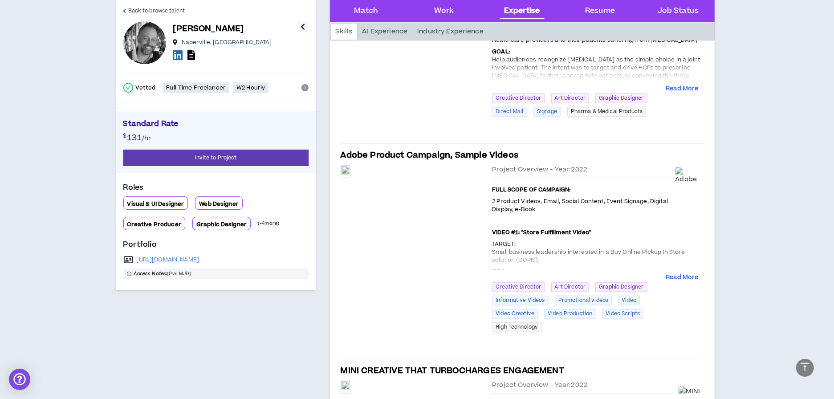
scroll to position [219, 0]
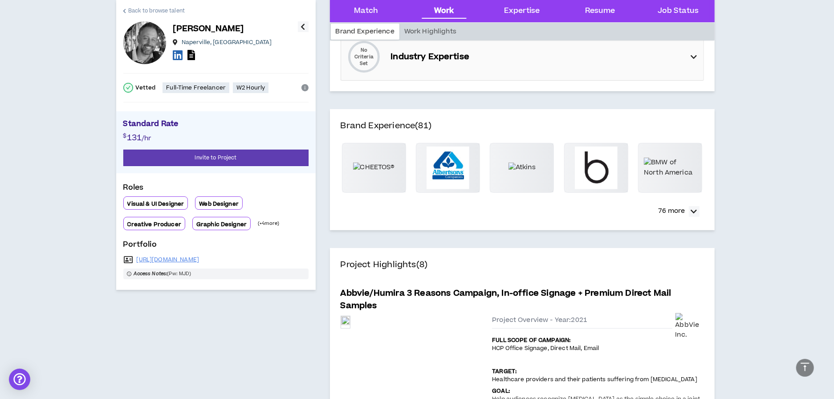
drag, startPoint x: 698, startPoint y: 243, endPoint x: 160, endPoint y: 6, distance: 587.8
click at [160, 6] on link "Back to browse talent" at bounding box center [153, 10] width 61 height 21
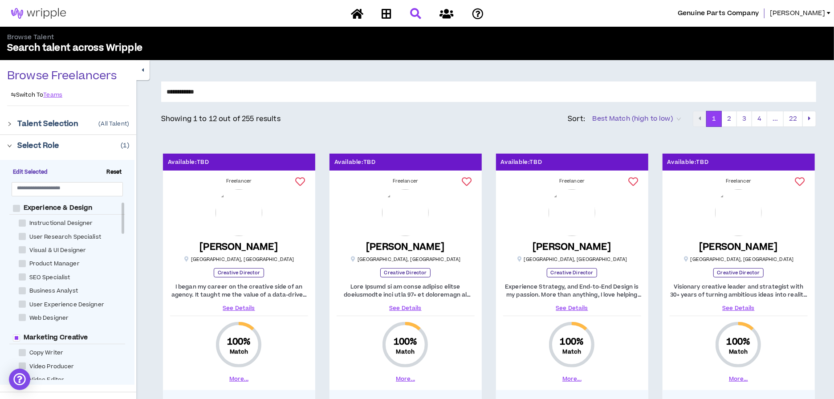
drag, startPoint x: 160, startPoint y: 6, endPoint x: 821, endPoint y: 15, distance: 660.4
click at [821, 15] on span "Ray" at bounding box center [797, 13] width 55 height 10
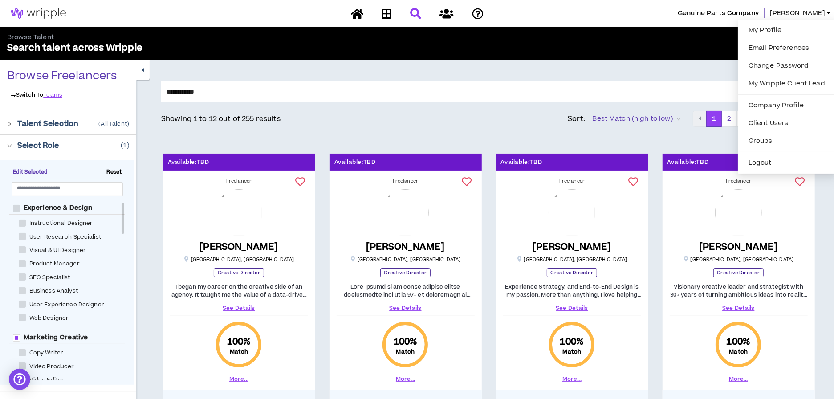
click at [764, 163] on button "Logout" at bounding box center [786, 162] width 87 height 13
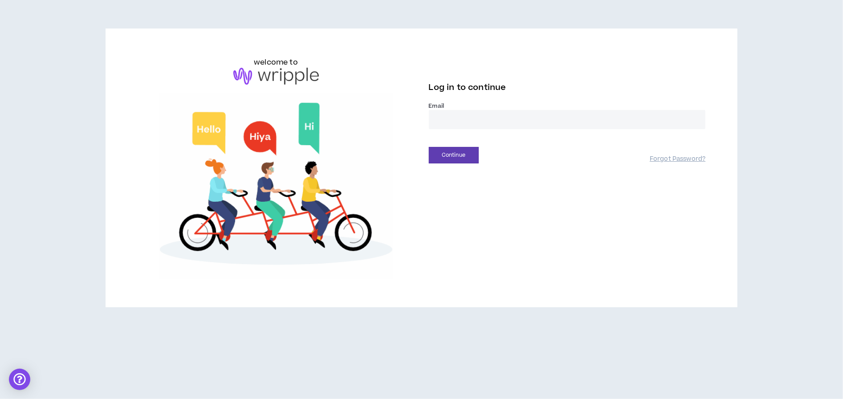
drag, startPoint x: 0, startPoint y: 0, endPoint x: 476, endPoint y: 110, distance: 489.0
click at [476, 110] on input "email" at bounding box center [567, 119] width 277 height 19
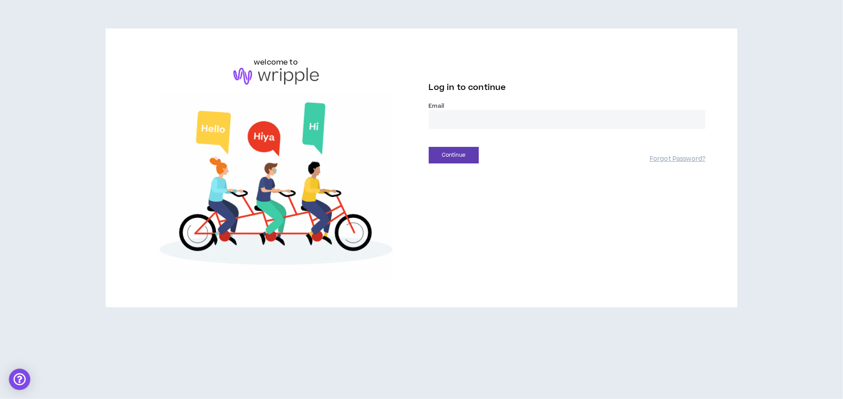
type input "**********"
click at [445, 154] on button "Continue" at bounding box center [454, 155] width 50 height 16
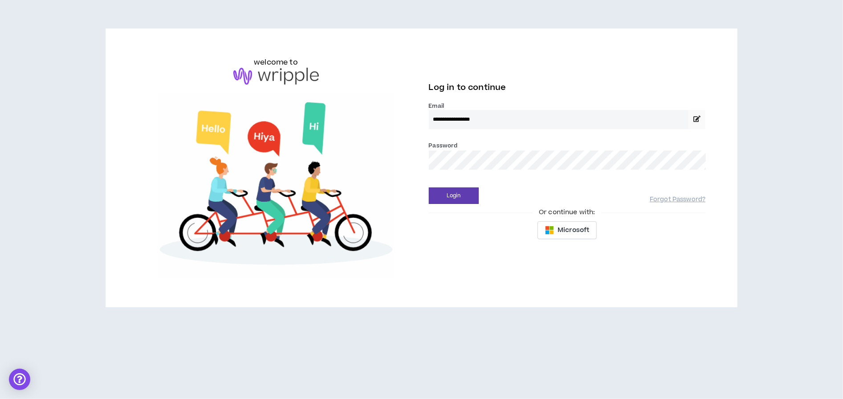
click at [429, 187] on button "Login" at bounding box center [454, 195] width 50 height 16
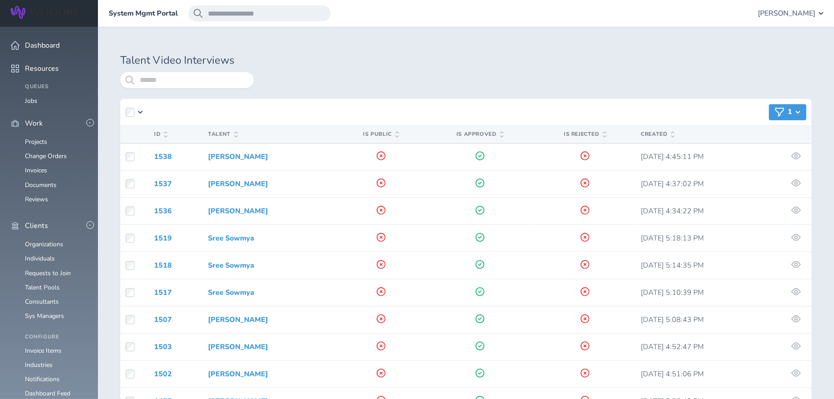
click at [208, 89] on div at bounding box center [466, 85] width 692 height 27
click at [215, 85] on input "search" at bounding box center [187, 80] width 134 height 16
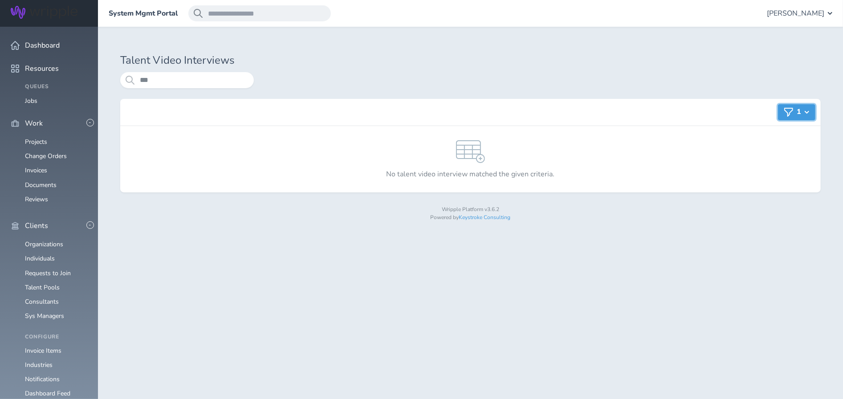
drag, startPoint x: 692, startPoint y: 266, endPoint x: 805, endPoint y: 110, distance: 192.6
click at [805, 111] on icon "button" at bounding box center [807, 112] width 4 height 3
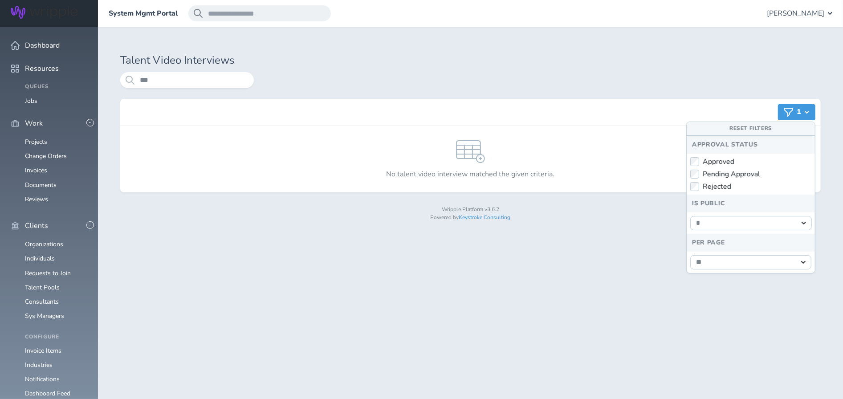
click at [729, 163] on label "Approved" at bounding box center [750, 161] width 121 height 9
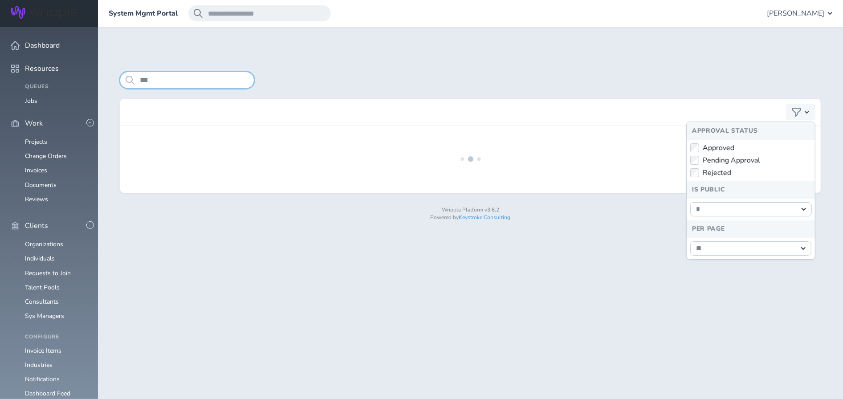
drag, startPoint x: 805, startPoint y: 110, endPoint x: 199, endPoint y: 78, distance: 606.9
click at [199, 78] on input "***" at bounding box center [187, 80] width 134 height 16
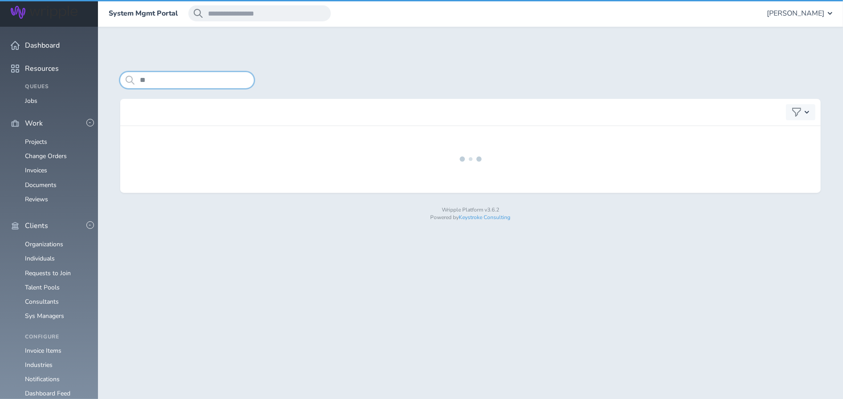
type input "*"
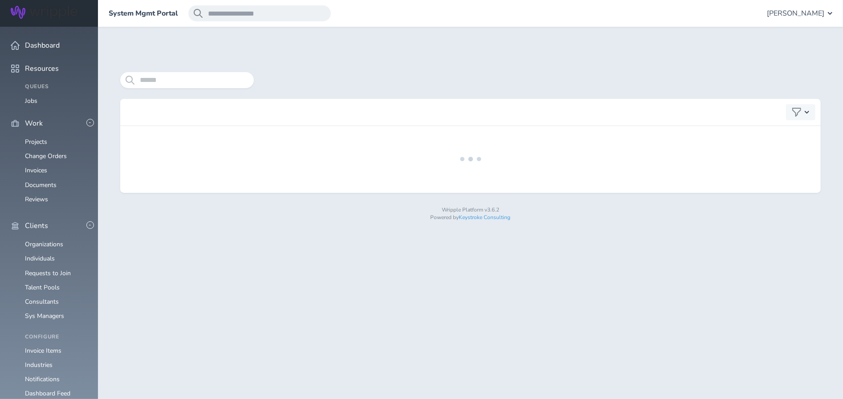
click at [521, 100] on div at bounding box center [470, 112] width 700 height 27
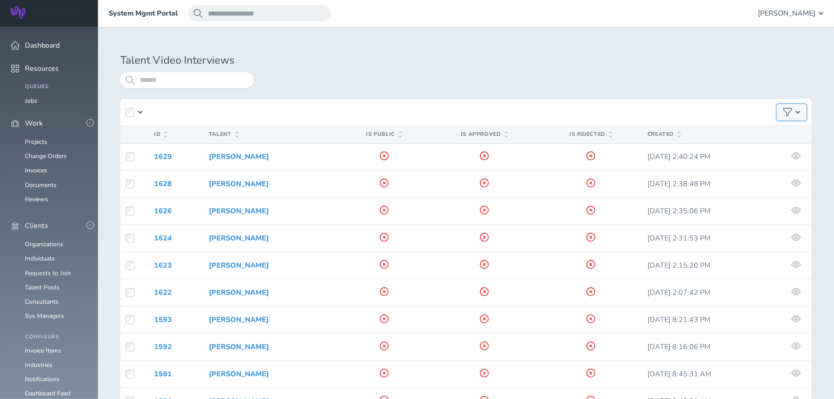
click at [780, 116] on div "button" at bounding box center [791, 112] width 29 height 16
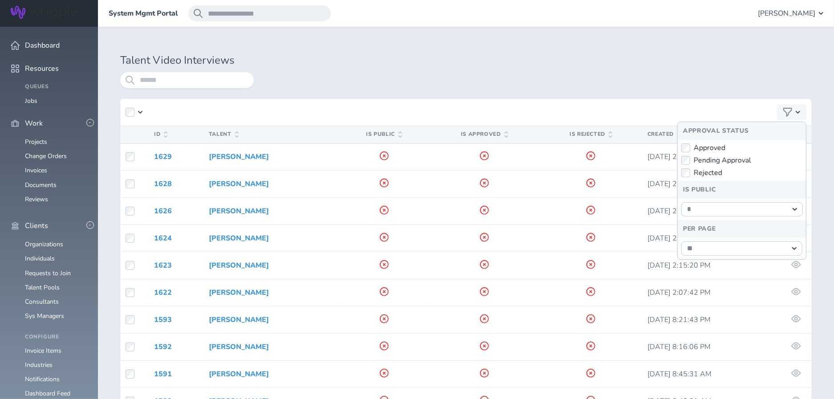
drag, startPoint x: 199, startPoint y: 78, endPoint x: 708, endPoint y: 148, distance: 514.2
click at [708, 148] on label "Approved" at bounding box center [741, 147] width 121 height 9
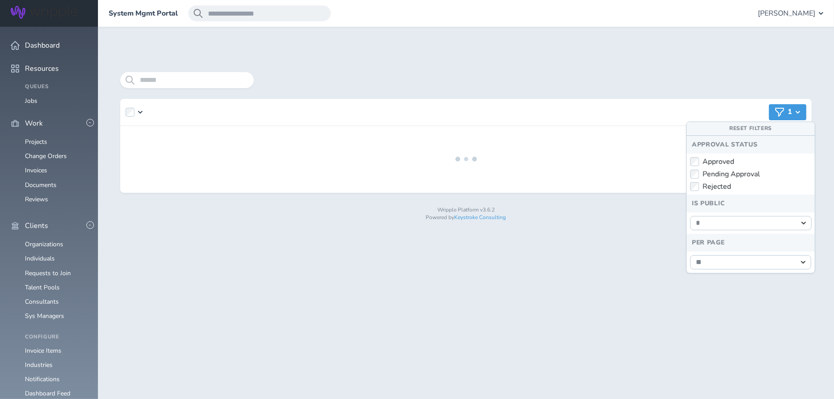
drag, startPoint x: 708, startPoint y: 148, endPoint x: 598, endPoint y: 87, distance: 125.8
click at [598, 87] on div at bounding box center [533, 80] width 558 height 16
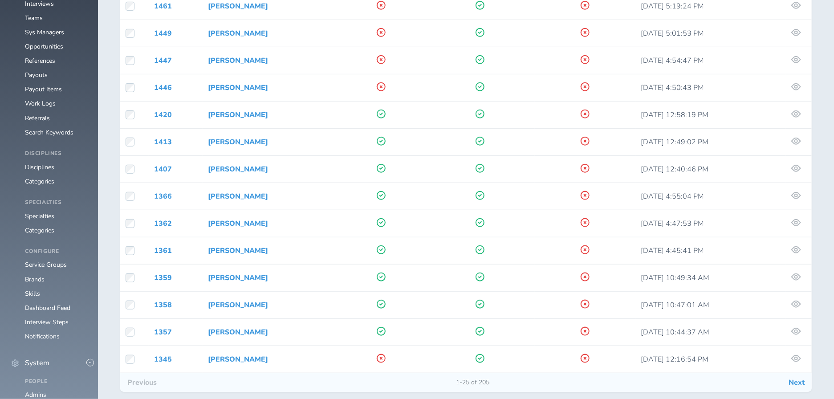
scroll to position [486, 0]
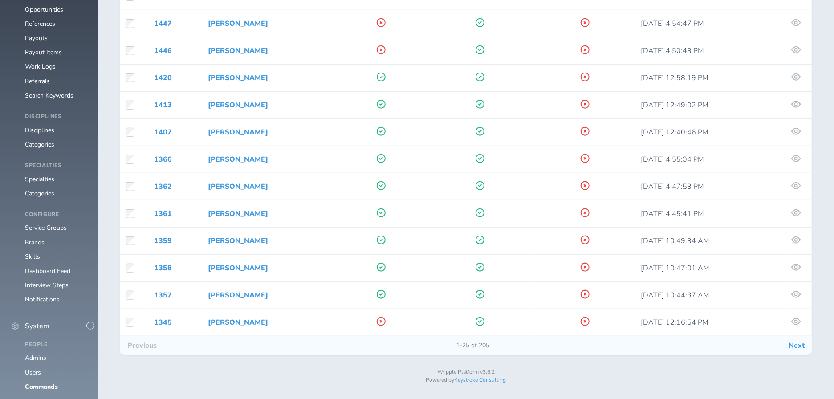
click at [228, 320] on link "[PERSON_NAME]" at bounding box center [238, 322] width 60 height 10
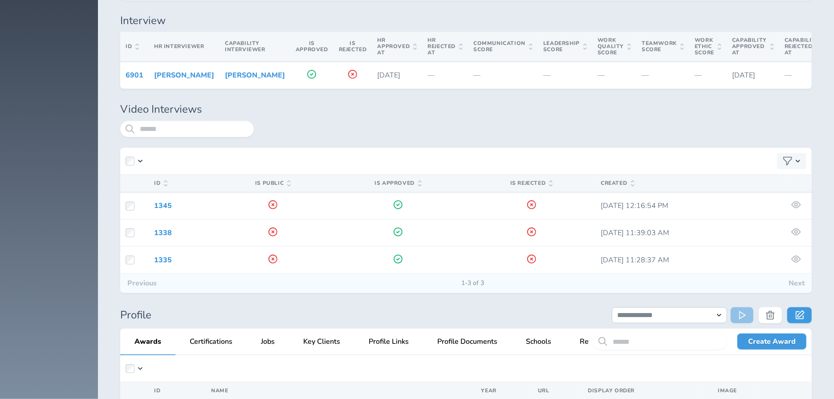
scroll to position [5570, 0]
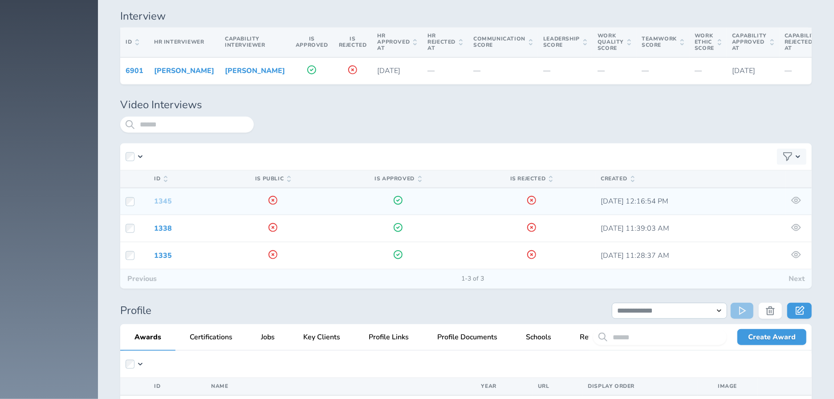
drag, startPoint x: 598, startPoint y: 87, endPoint x: 163, endPoint y: 186, distance: 446.6
click at [163, 196] on link "1345" at bounding box center [163, 201] width 18 height 10
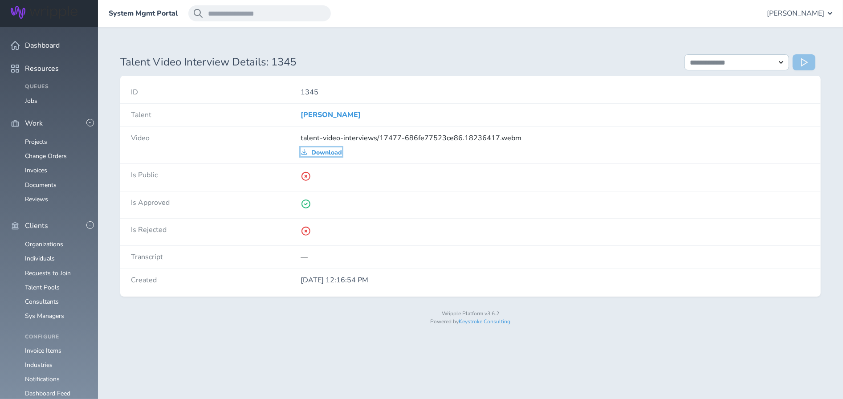
click at [321, 153] on span "Download" at bounding box center [326, 152] width 31 height 7
click at [317, 151] on span "Download" at bounding box center [326, 152] width 31 height 7
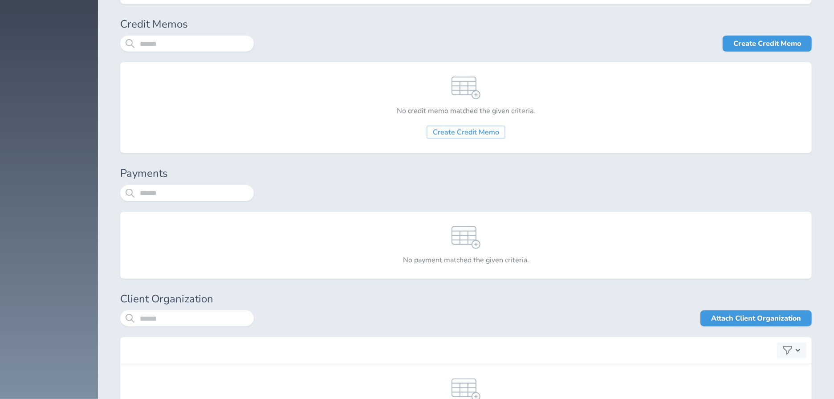
scroll to position [2251, 0]
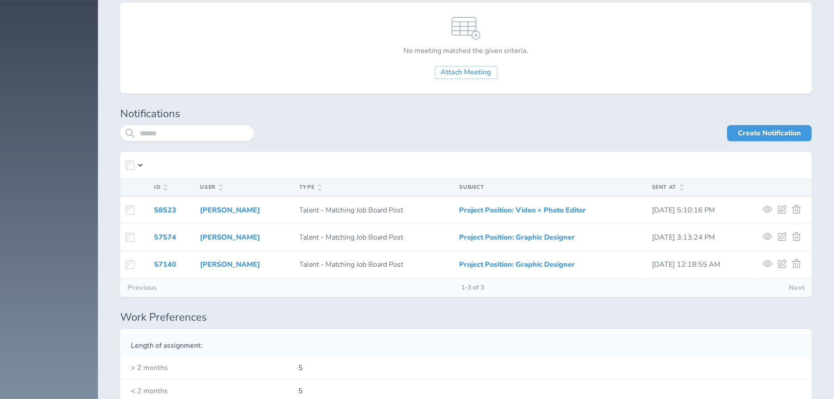
click at [159, 260] on link "57140" at bounding box center [165, 265] width 22 height 10
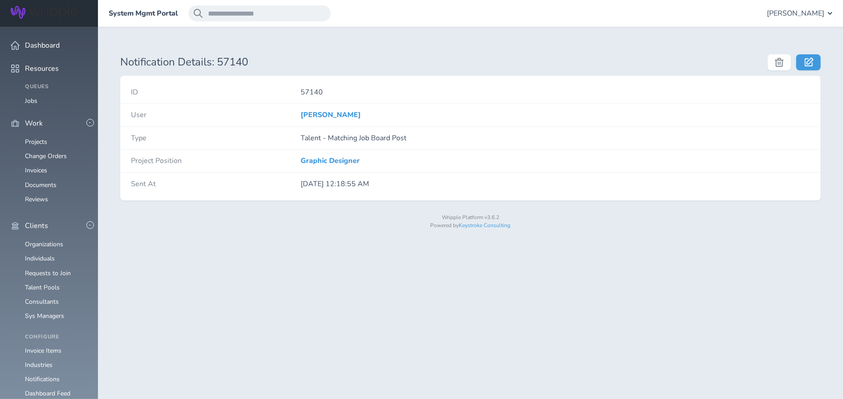
click at [367, 140] on p "Talent - Matching Job Board Post" at bounding box center [555, 138] width 509 height 8
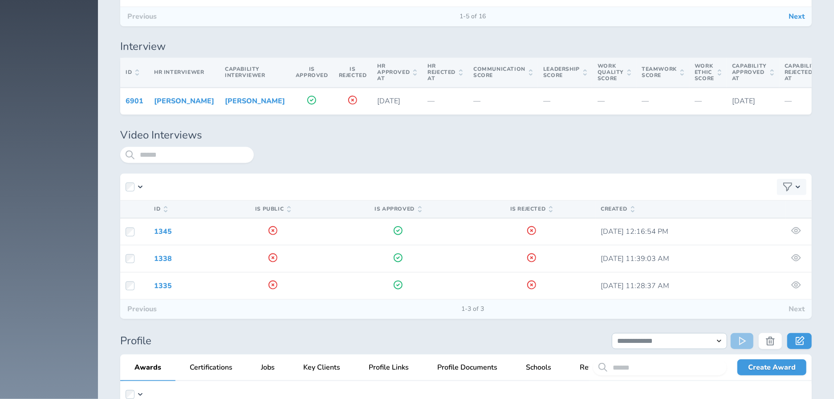
scroll to position [5546, 0]
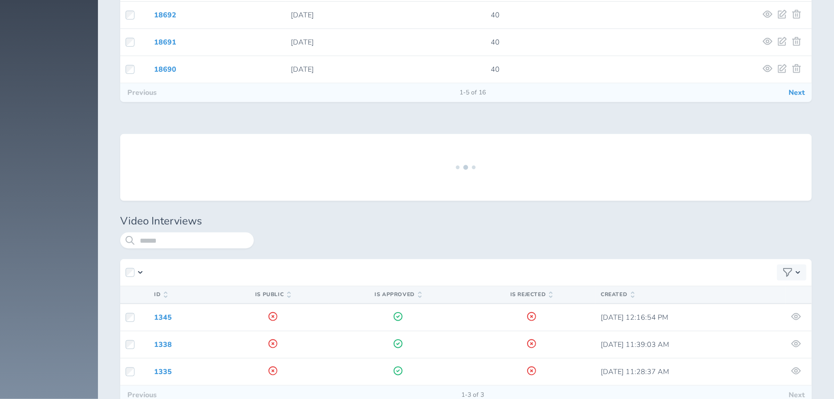
scroll to position [5462, 0]
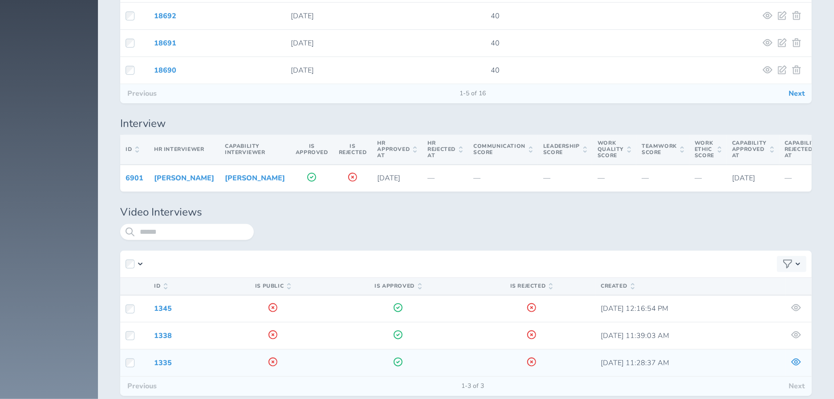
click at [796, 358] on icon at bounding box center [796, 361] width 10 height 7
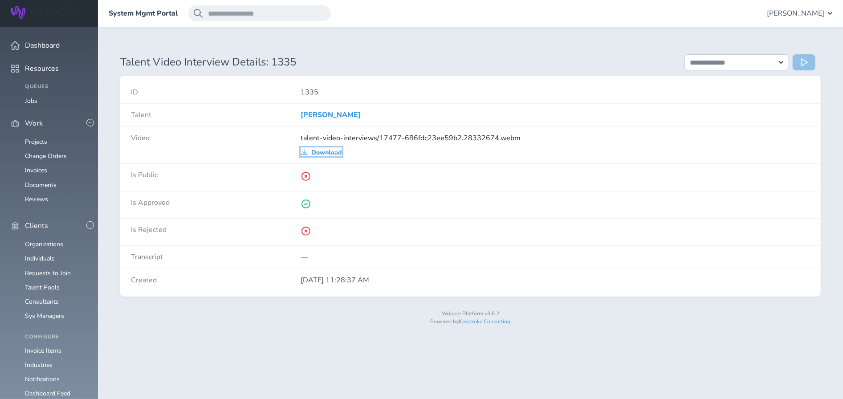
click at [333, 151] on span "Download" at bounding box center [326, 152] width 31 height 7
drag, startPoint x: 796, startPoint y: 347, endPoint x: 330, endPoint y: 152, distance: 505.0
click at [330, 152] on span "Download" at bounding box center [326, 152] width 31 height 7
drag, startPoint x: 330, startPoint y: 152, endPoint x: 404, endPoint y: 136, distance: 76.1
click at [404, 136] on span "talent-video-interviews/17477-686fdc23ee59b2.28332674.webm" at bounding box center [411, 138] width 220 height 10
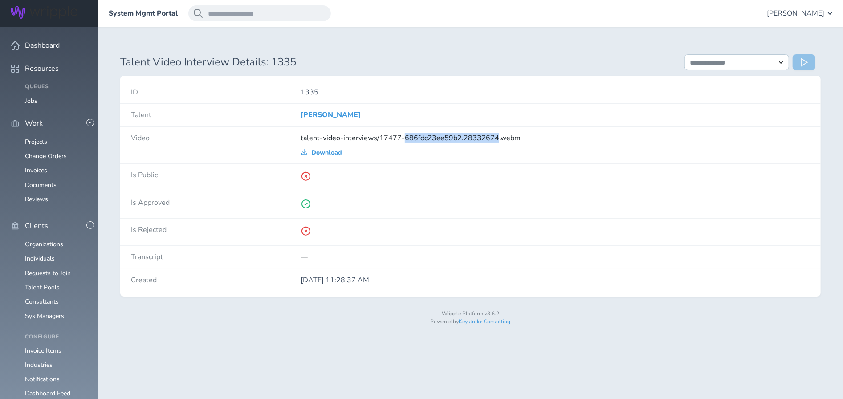
click at [404, 136] on span "talent-video-interviews/17477-686fdc23ee59b2.28332674.webm" at bounding box center [411, 138] width 220 height 10
copy div "talent-video-interviews/17477-686fdc23ee59b2.28332674.webm"
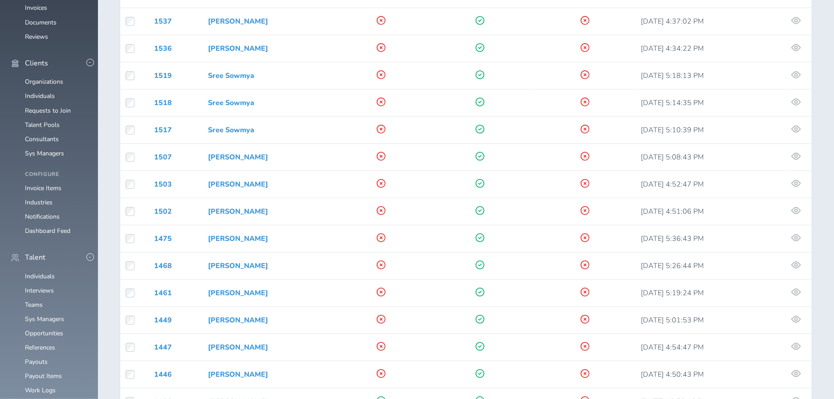
scroll to position [486, 0]
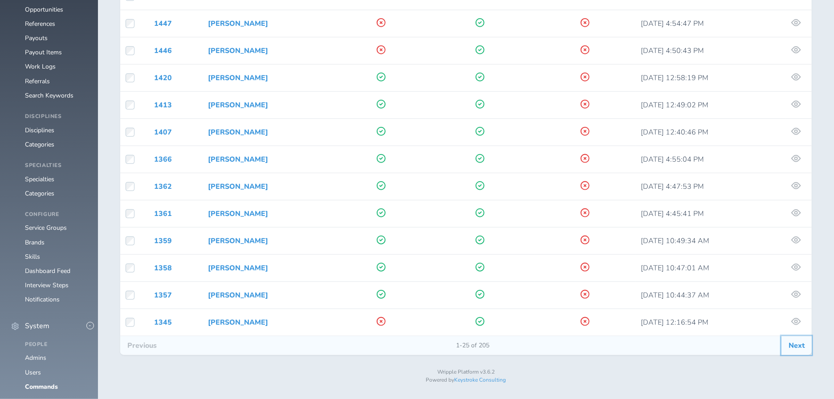
click at [798, 342] on button "Next" at bounding box center [796, 345] width 30 height 19
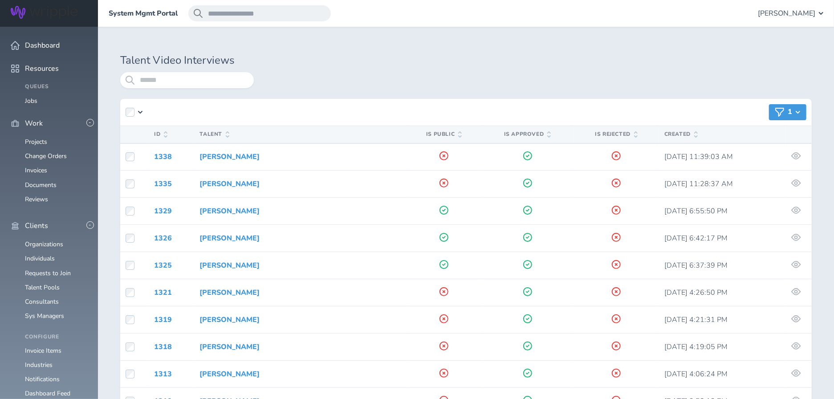
click at [220, 210] on link "[PERSON_NAME]" at bounding box center [229, 211] width 60 height 10
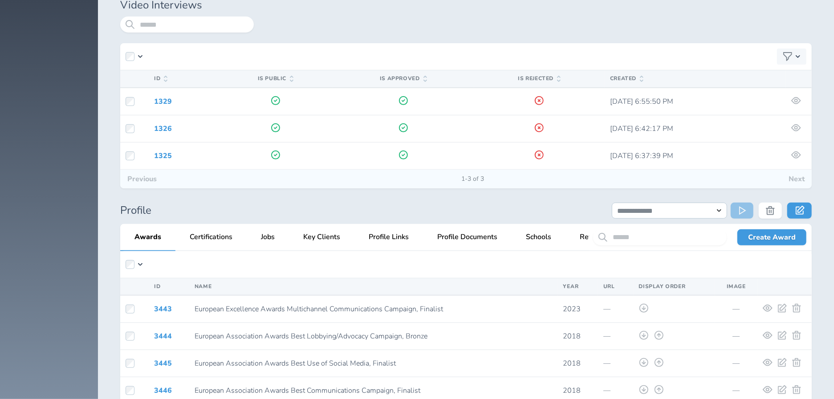
scroll to position [5248, 0]
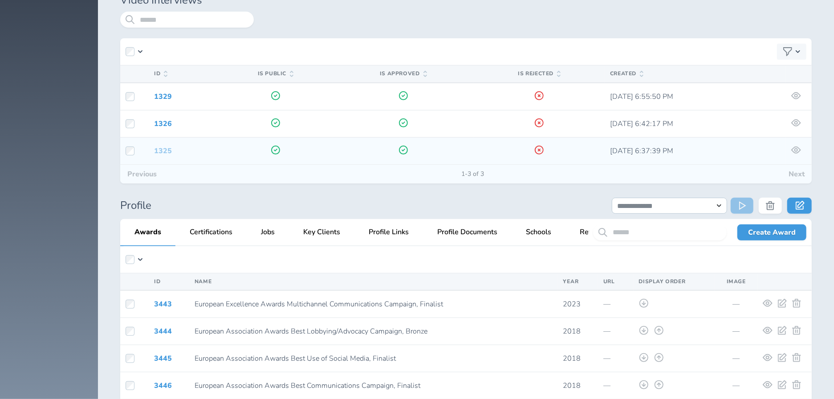
click at [163, 146] on link "1325" at bounding box center [163, 151] width 18 height 10
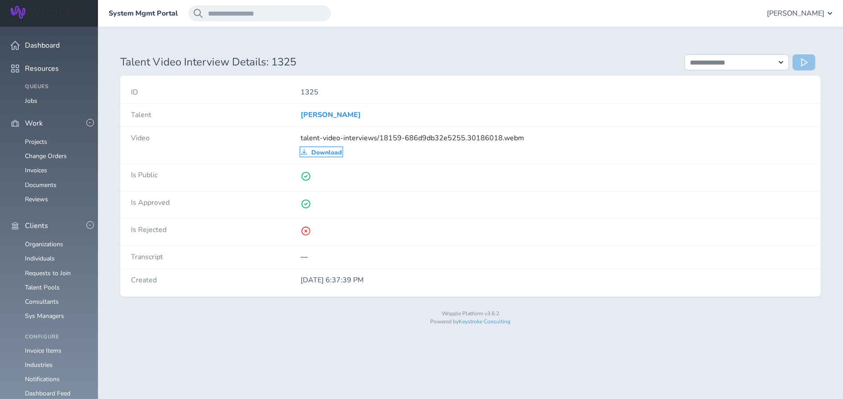
click at [320, 155] on span "Download" at bounding box center [326, 152] width 31 height 7
click at [320, 154] on span "Download" at bounding box center [326, 152] width 31 height 7
click at [769, 59] on select "**********" at bounding box center [736, 62] width 105 height 16
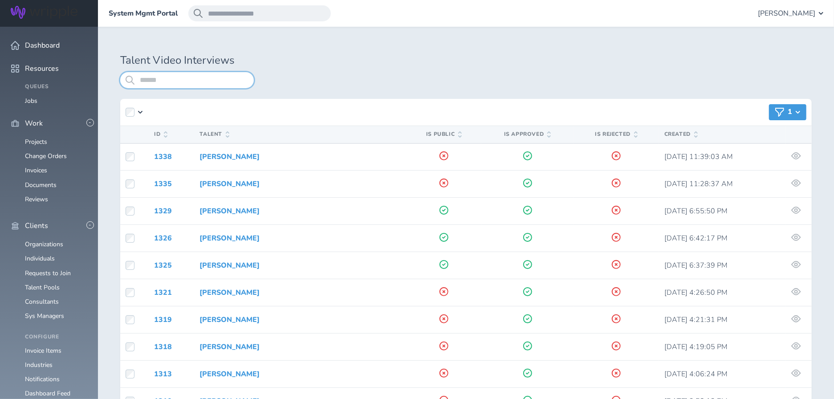
click at [216, 73] on input "search" at bounding box center [187, 80] width 134 height 16
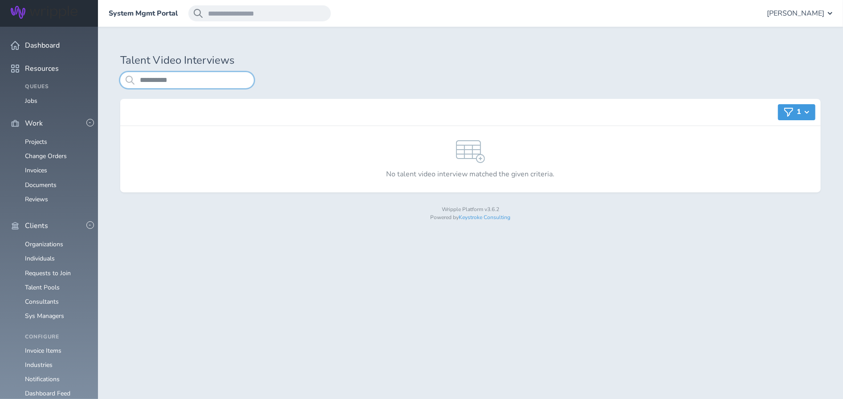
type input "*********"
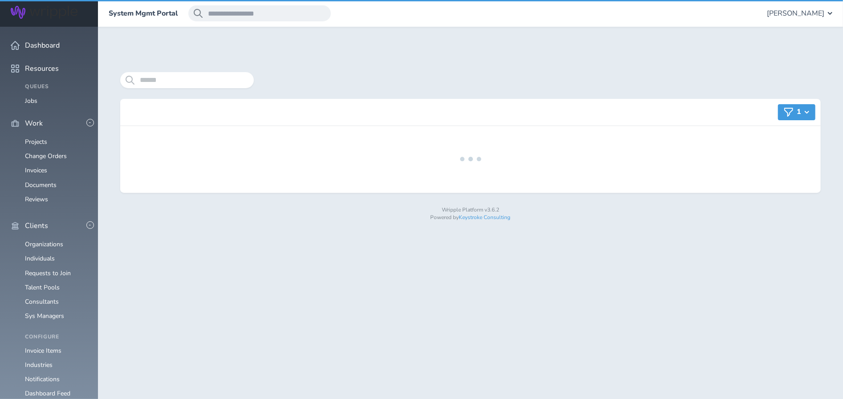
click at [439, 58] on h1 at bounding box center [470, 60] width 700 height 12
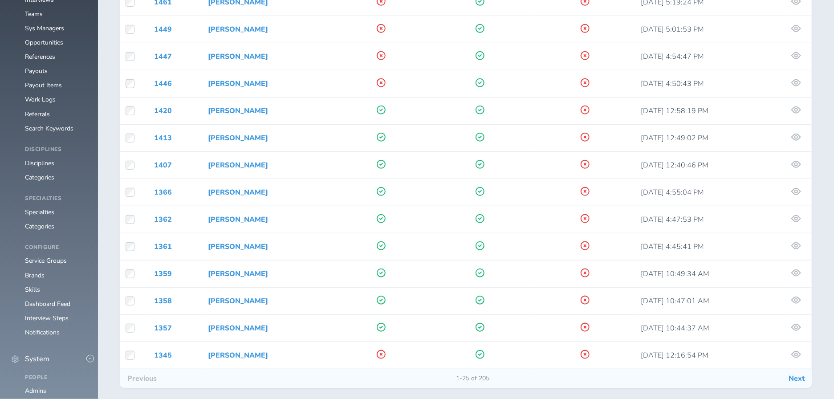
scroll to position [486, 0]
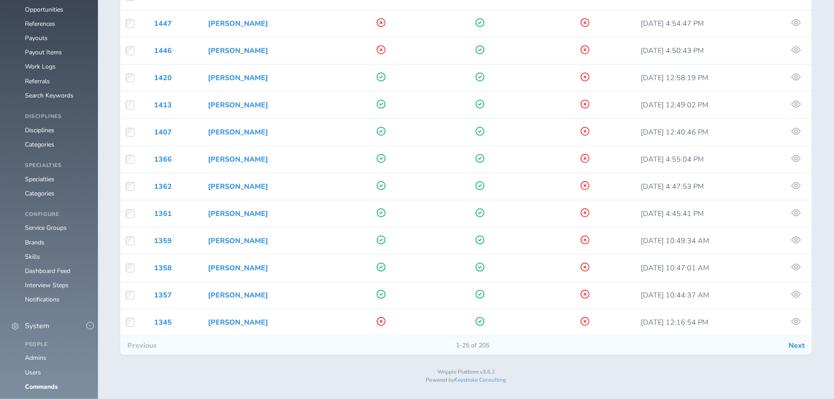
click at [218, 188] on link "[PERSON_NAME]" at bounding box center [238, 187] width 60 height 10
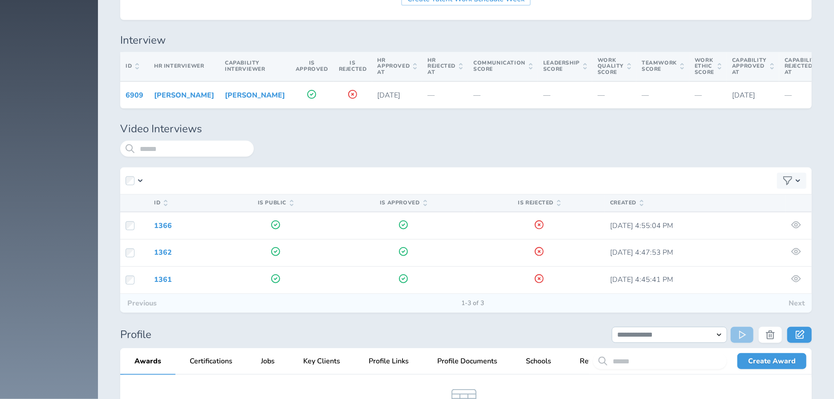
scroll to position [5488, 0]
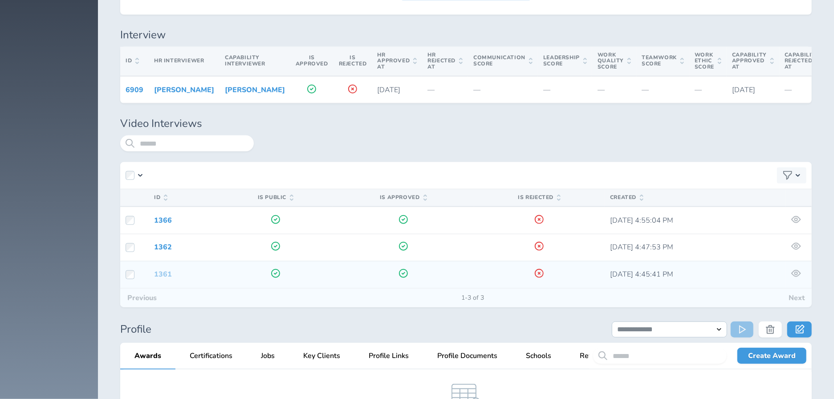
drag, startPoint x: 769, startPoint y: 59, endPoint x: 164, endPoint y: 276, distance: 643.2
click at [164, 276] on link "1361" at bounding box center [163, 274] width 18 height 10
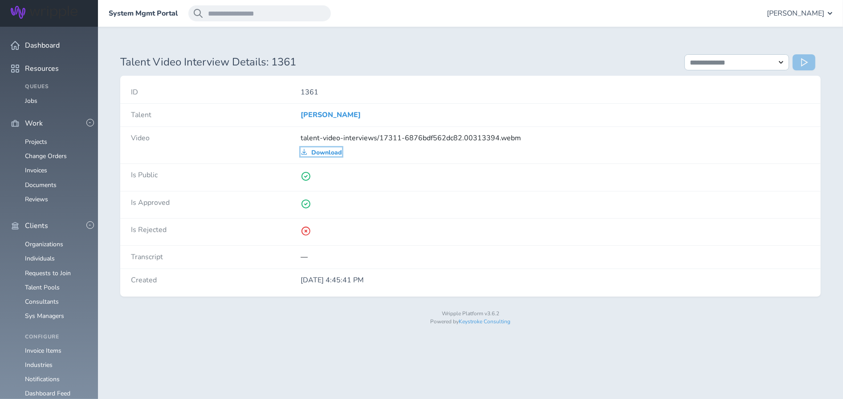
click at [316, 151] on span "Download" at bounding box center [326, 152] width 31 height 7
